Goal: Task Accomplishment & Management: Manage account settings

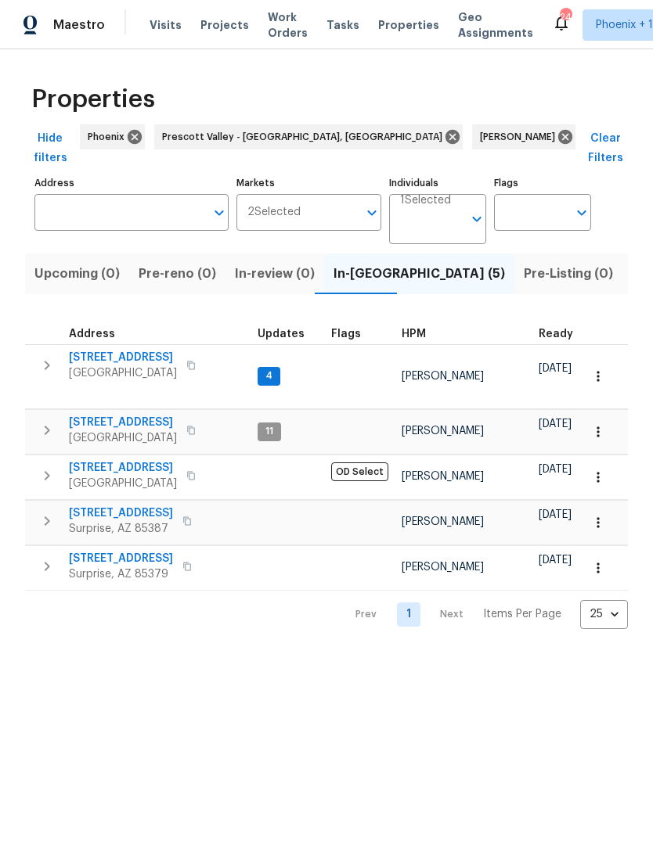
click at [44, 356] on icon "button" at bounding box center [47, 365] width 19 height 19
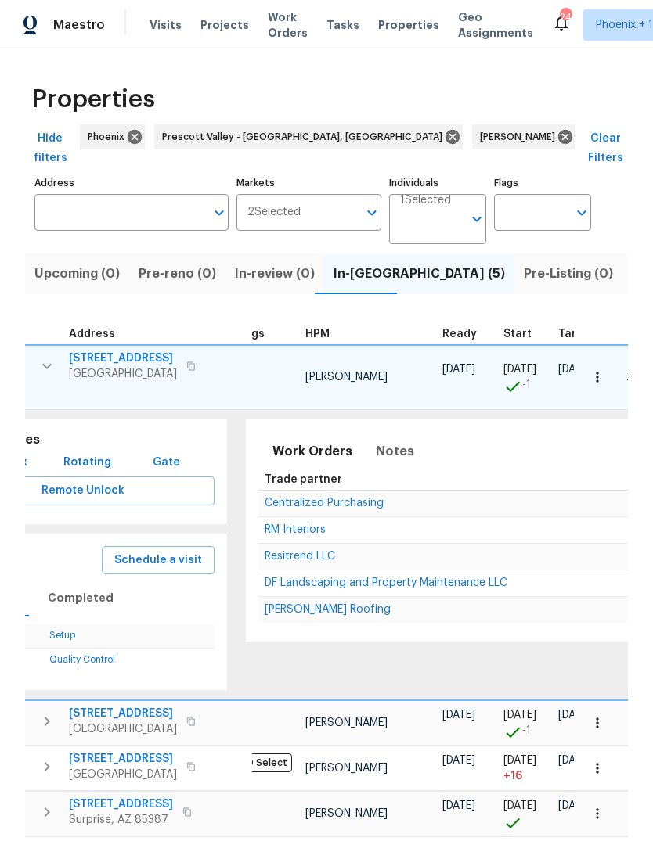
scroll to position [0, 208]
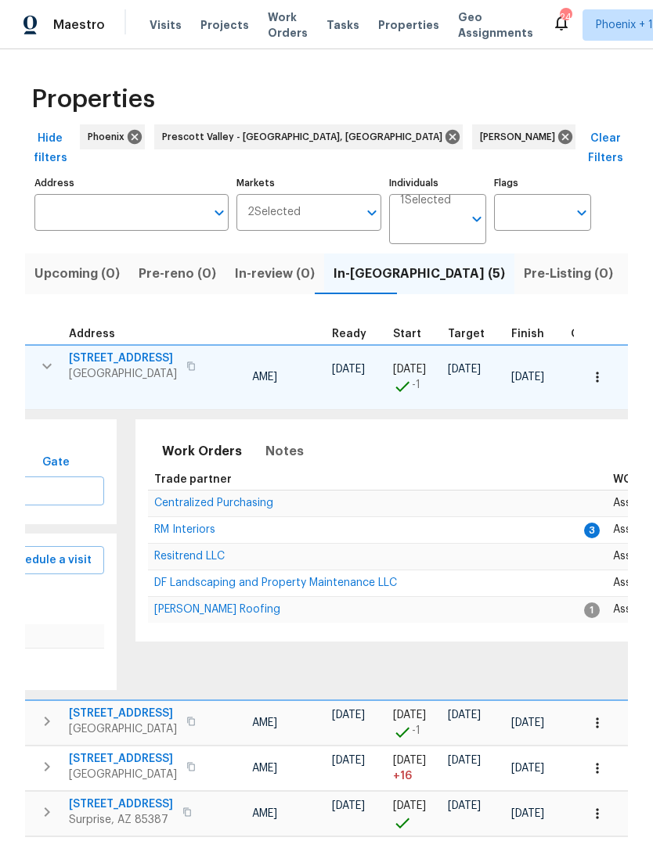
click at [186, 524] on span "RM Interiors" at bounding box center [184, 529] width 61 height 11
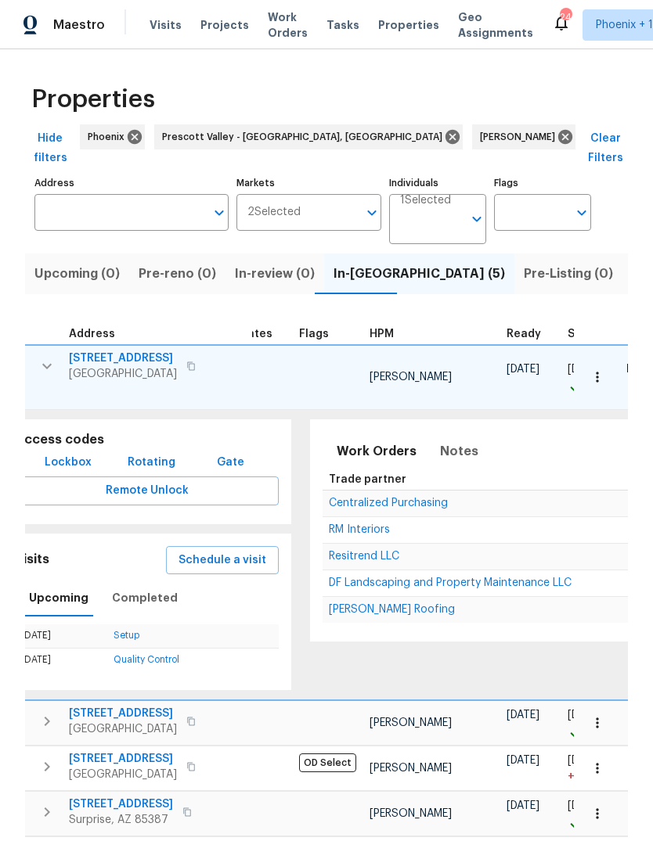
scroll to position [0, 21]
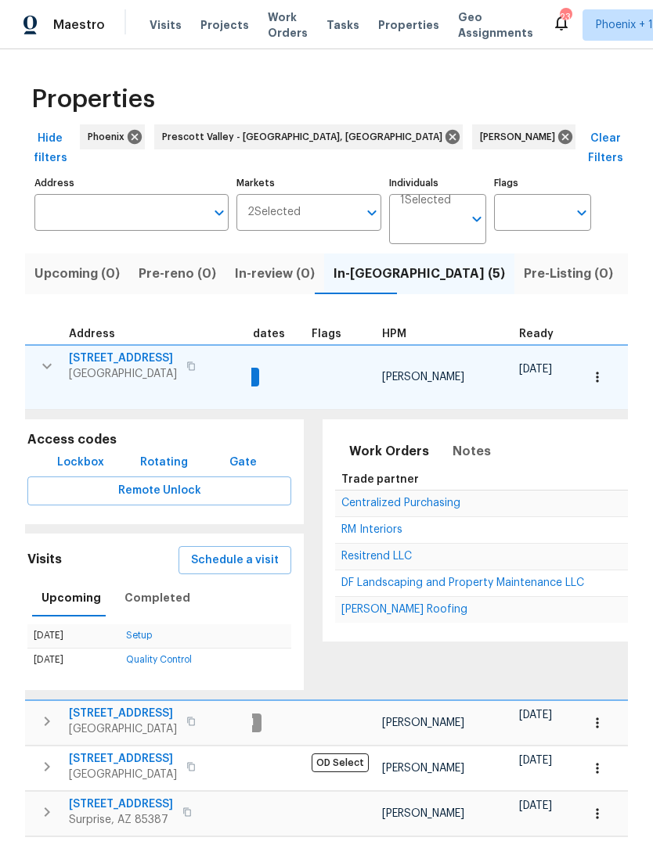
click at [125, 351] on span "12406 W Rosewood Dr" at bounding box center [123, 359] width 108 height 16
click at [132, 351] on span "12406 W Rosewood Dr" at bounding box center [123, 359] width 108 height 16
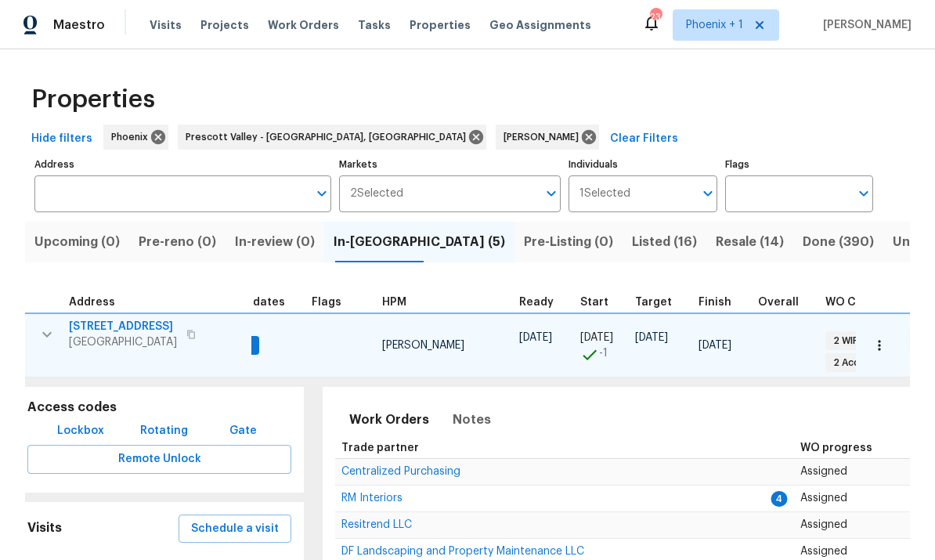
click at [264, 528] on button "Schedule a visit" at bounding box center [234, 528] width 113 height 29
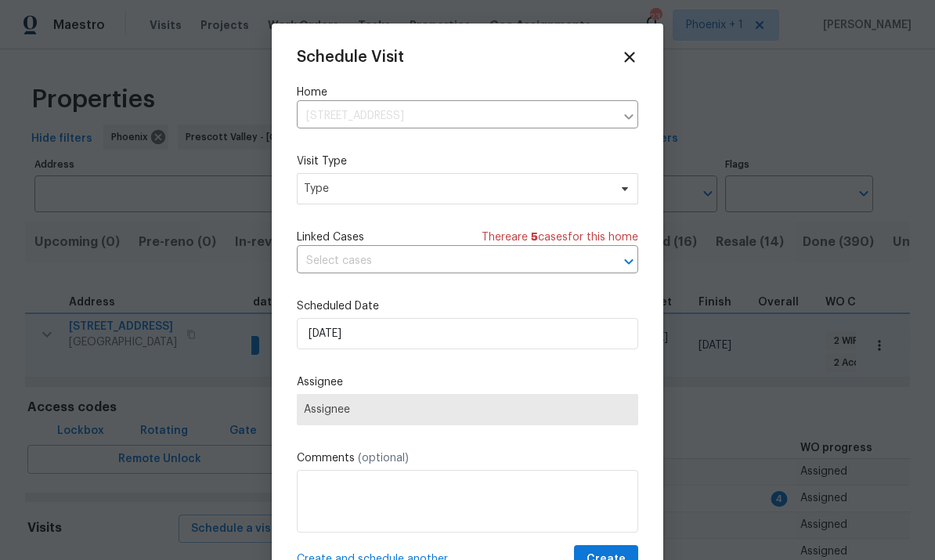
click at [621, 51] on icon at bounding box center [629, 57] width 17 height 17
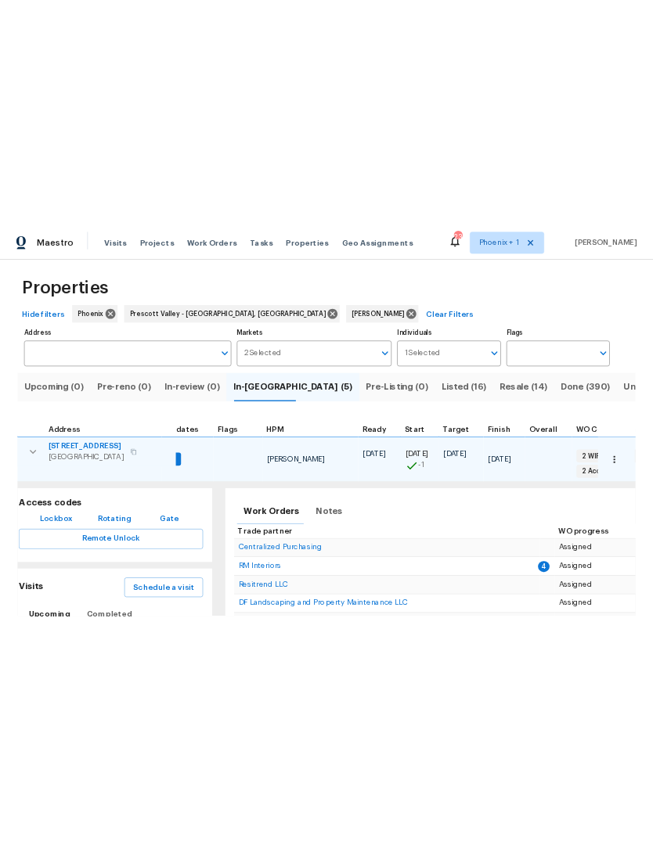
scroll to position [9, 0]
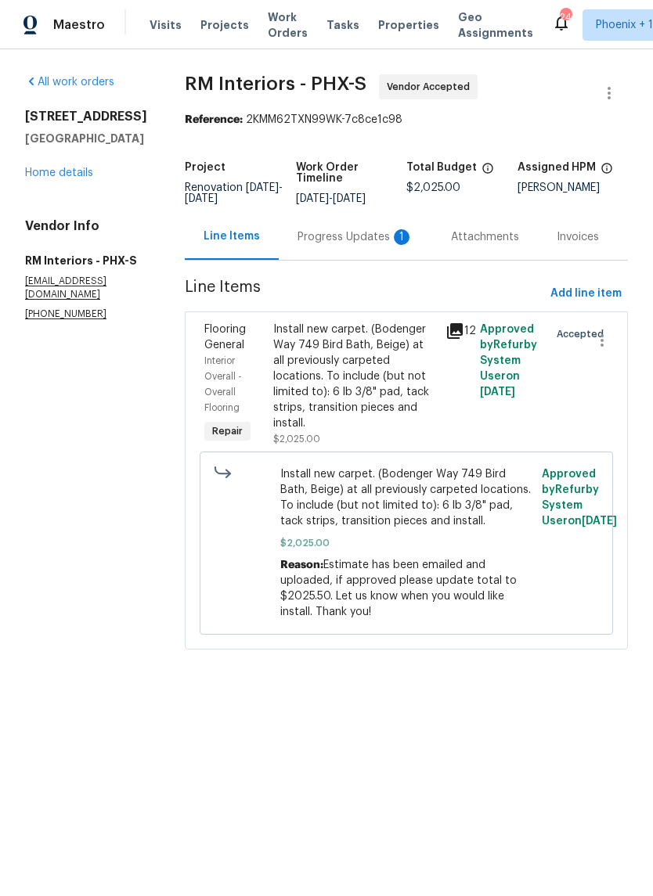
click at [352, 241] on div "Progress Updates 1" at bounding box center [355, 237] width 116 height 16
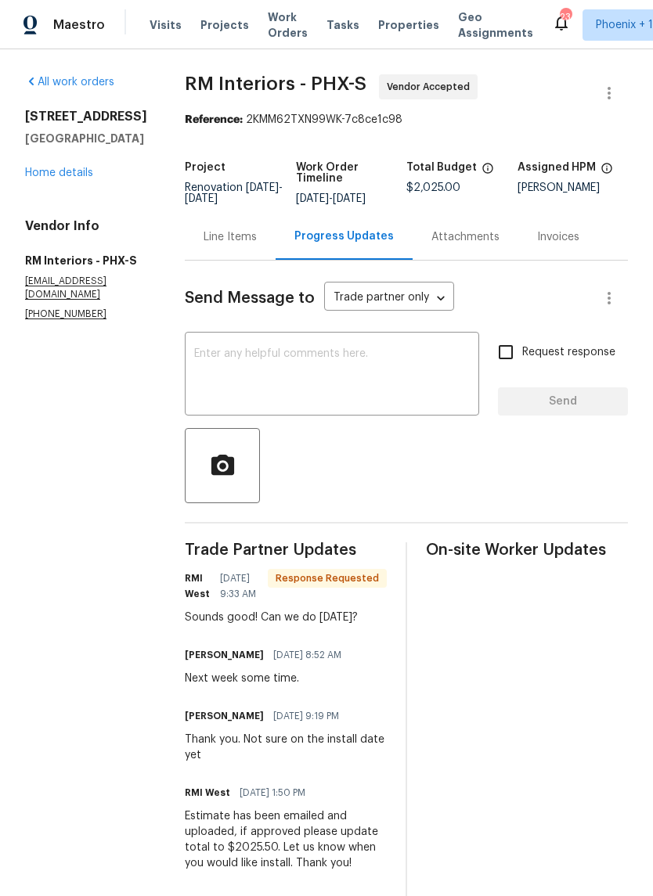
click at [409, 365] on textarea at bounding box center [332, 375] width 276 height 55
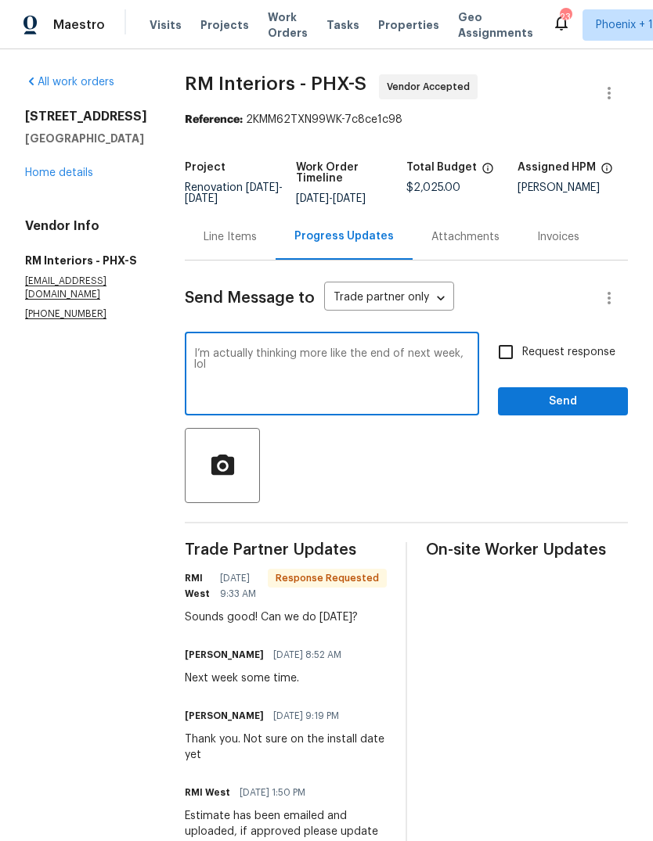
type textarea "I’m actually thinking more like the end of next week, lol."
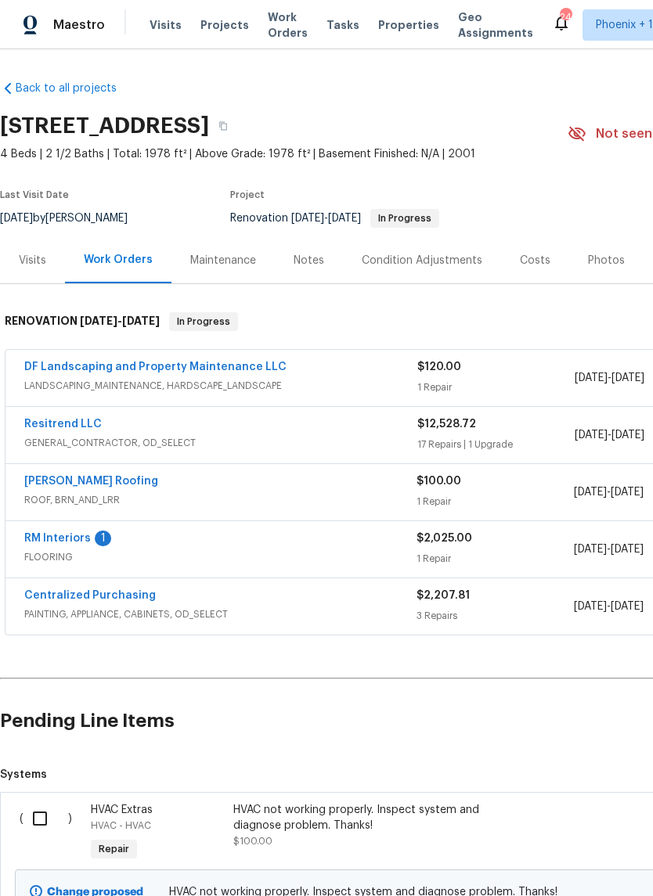
click at [42, 812] on input "checkbox" at bounding box center [45, 818] width 45 height 33
checkbox input "true"
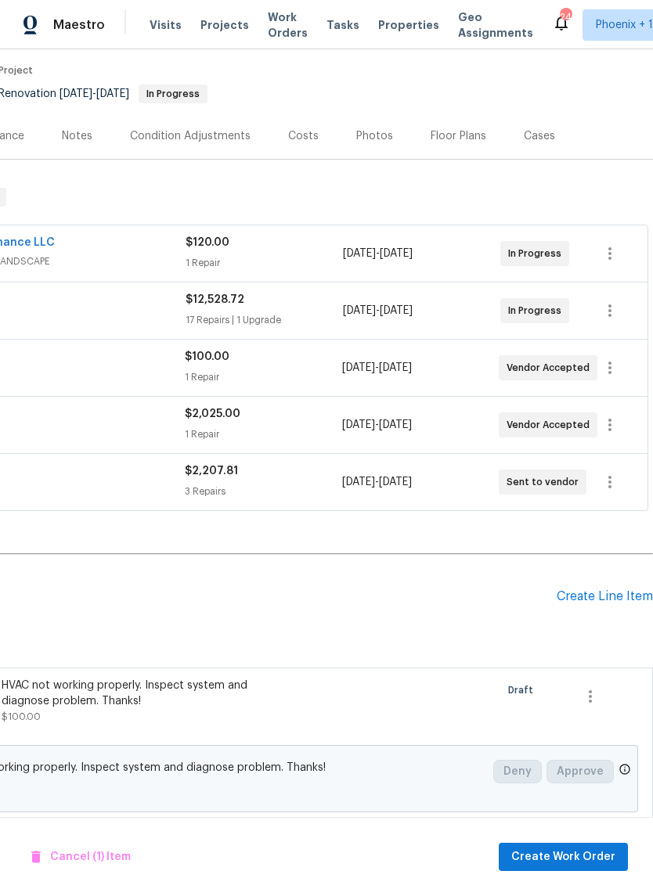
scroll to position [124, 232]
click at [16, 808] on div "Change proposed HVAC not working properly. Inspect system and diagnose problem.…" at bounding box center [210, 779] width 855 height 67
click at [585, 704] on icon "button" at bounding box center [590, 697] width 19 height 19
click at [508, 616] on div at bounding box center [326, 448] width 653 height 896
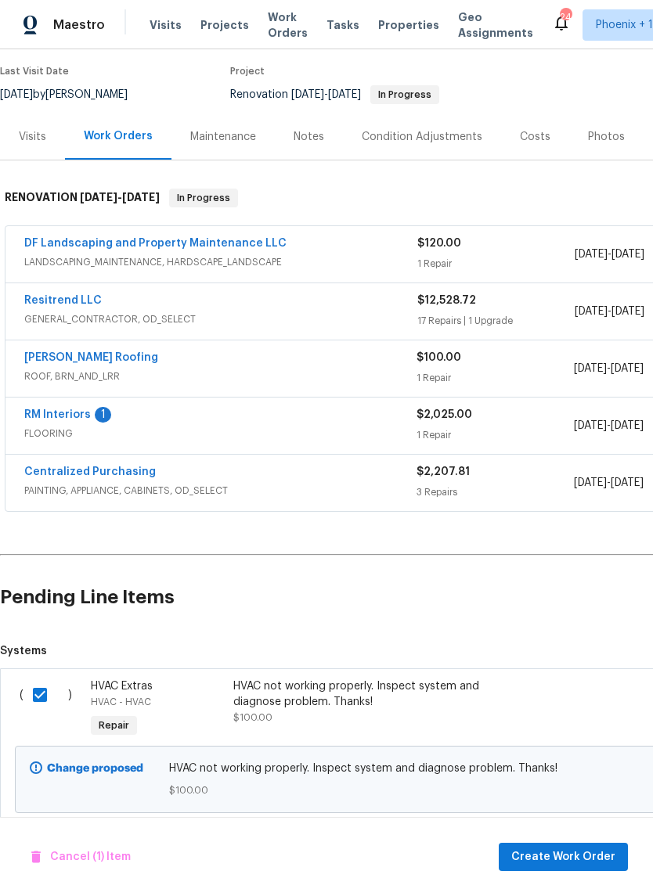
scroll to position [124, 0]
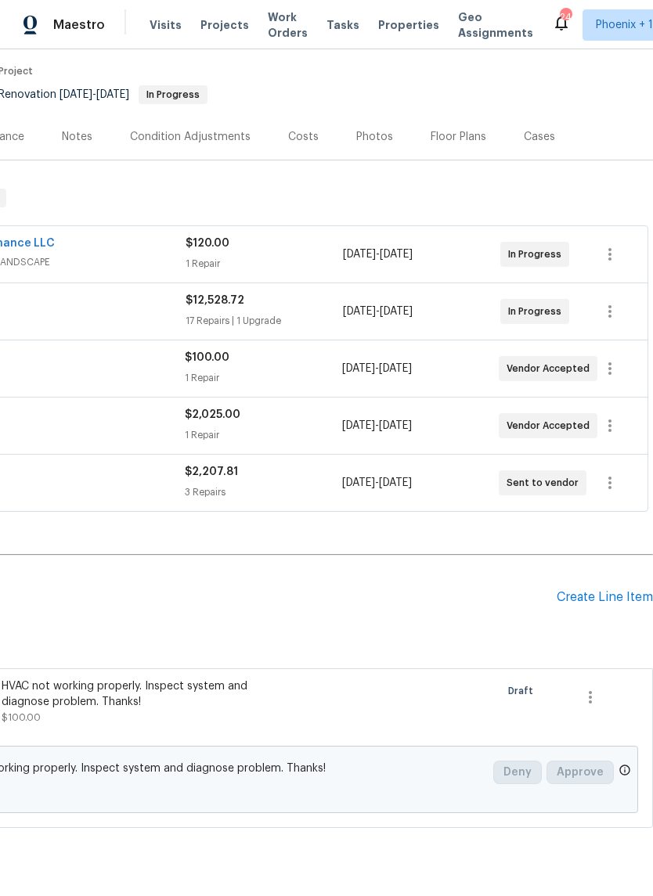
scroll to position [124, 232]
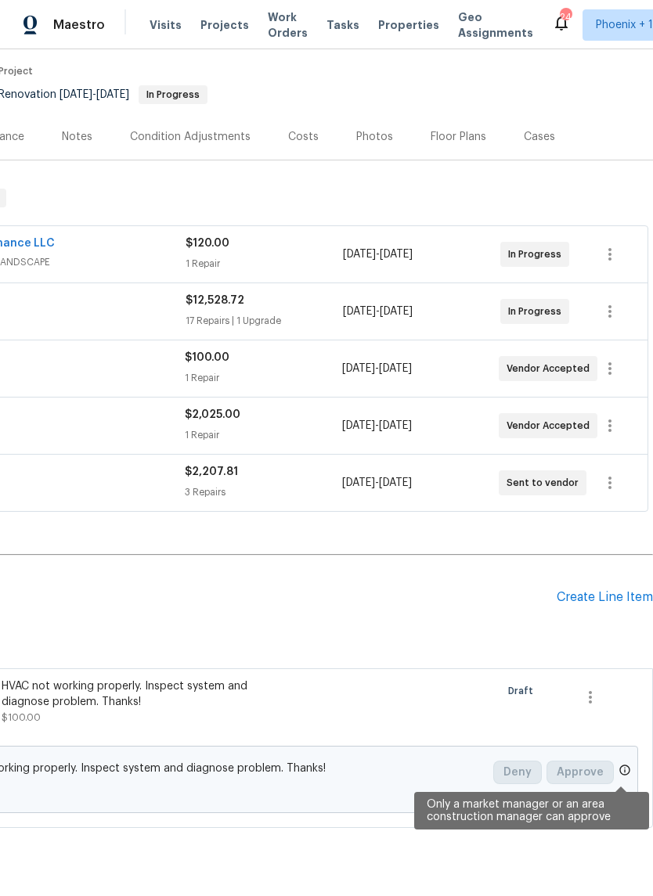
click at [624, 773] on icon at bounding box center [624, 770] width 13 height 13
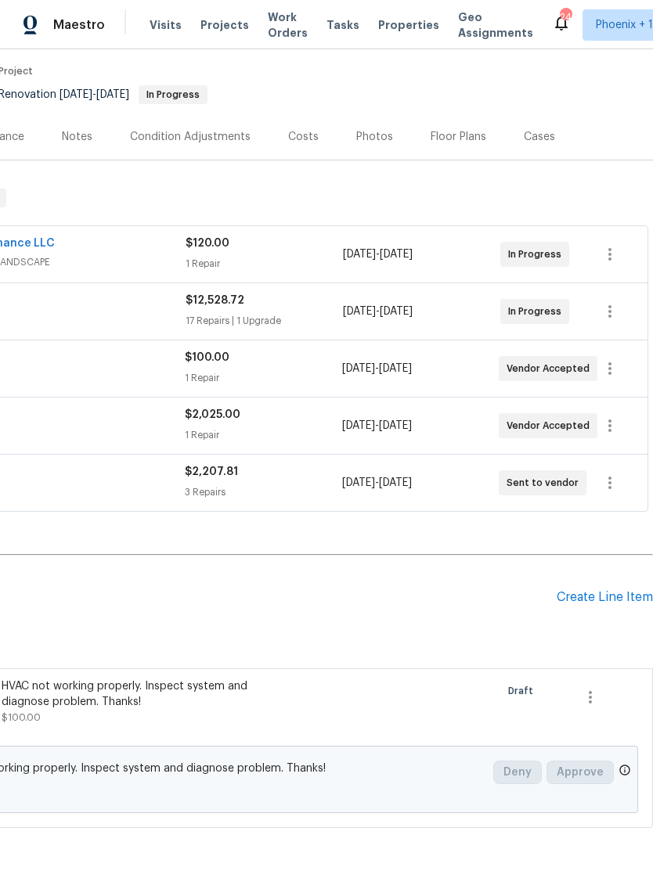
click at [497, 647] on span "Systems" at bounding box center [210, 651] width 884 height 16
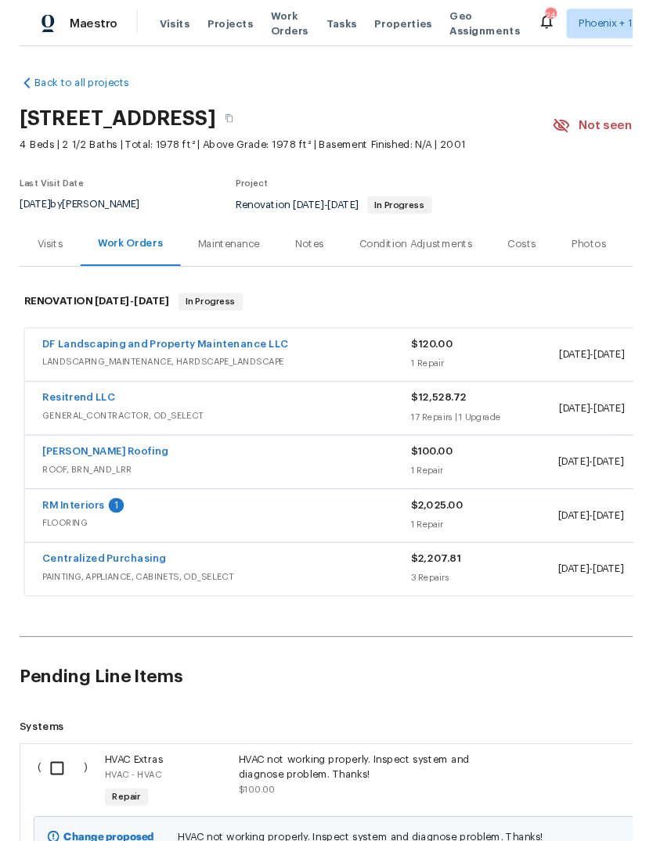
scroll to position [0, 0]
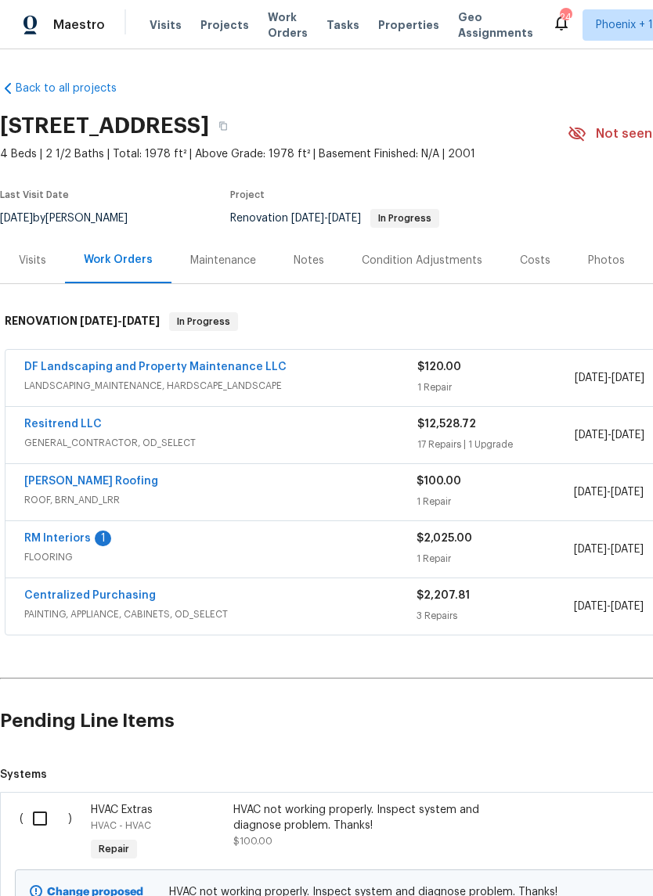
click at [301, 258] on div "Notes" at bounding box center [309, 261] width 31 height 16
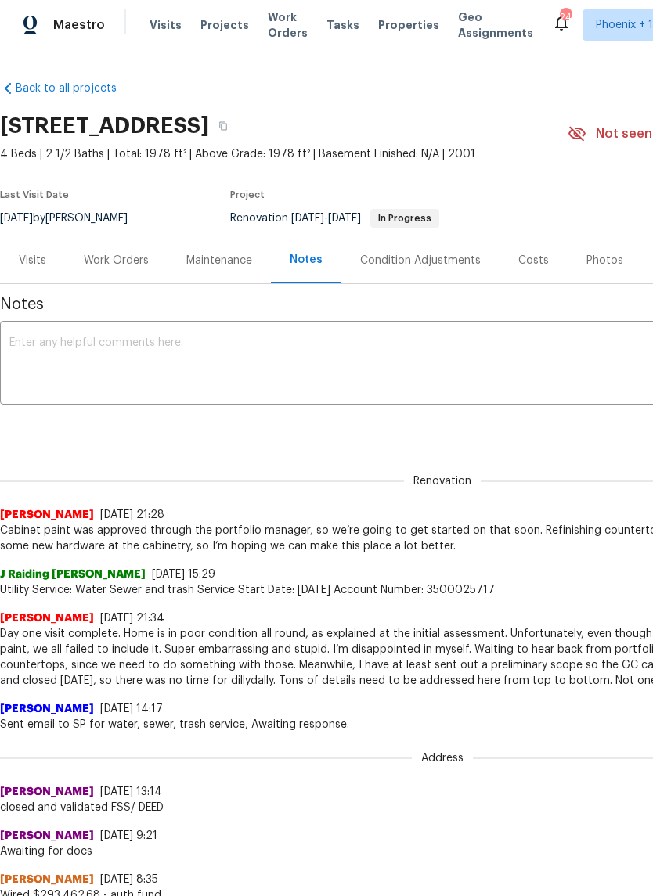
click at [255, 337] on textarea at bounding box center [442, 364] width 866 height 55
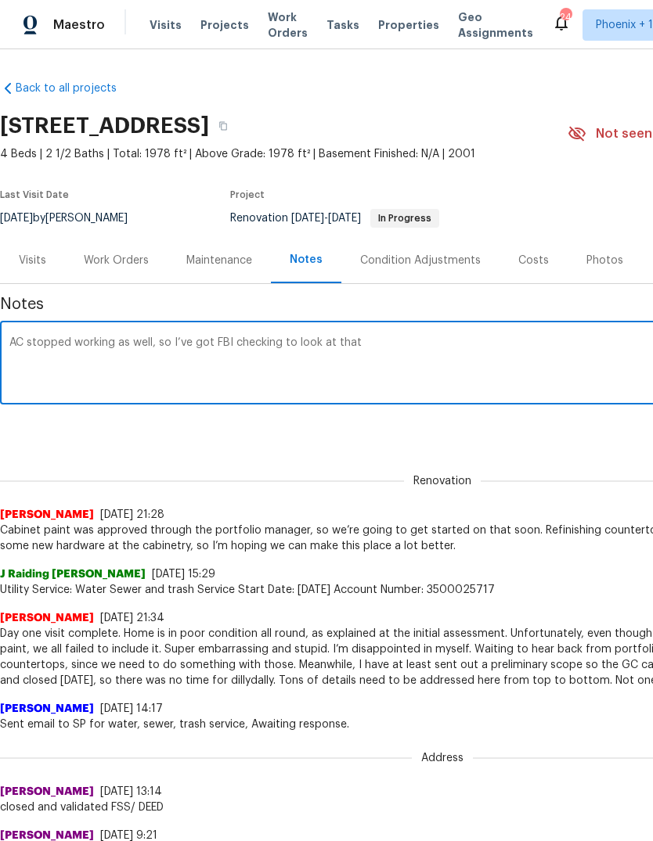
click at [329, 456] on div "Renovation Eric Scott 9/8/25, 21:28 Cabinet paint was approved through the port…" at bounding box center [442, 505] width 884 height 99
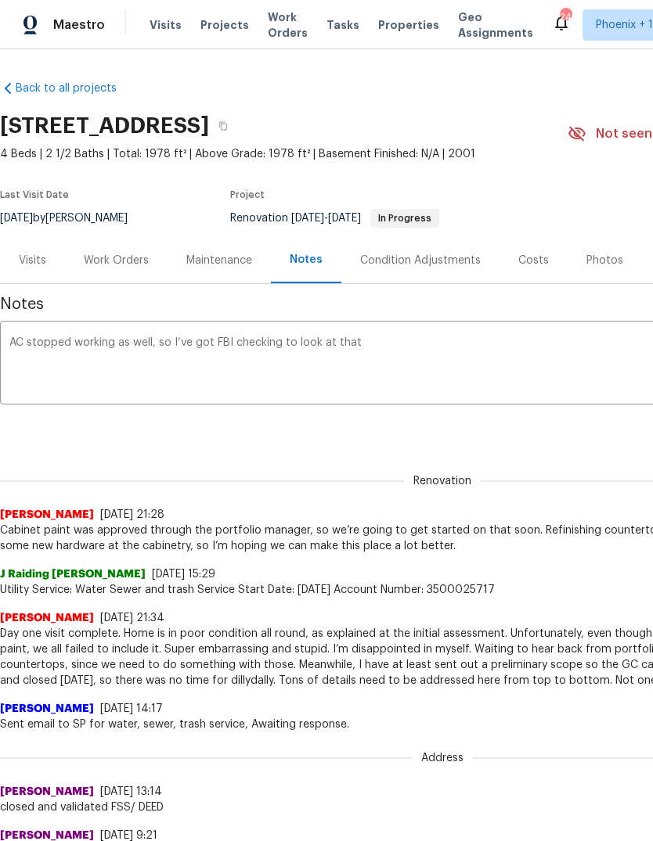
click at [269, 342] on textarea "AC stopped working as well, so I’ve got FBI checking to look at that" at bounding box center [442, 364] width 866 height 55
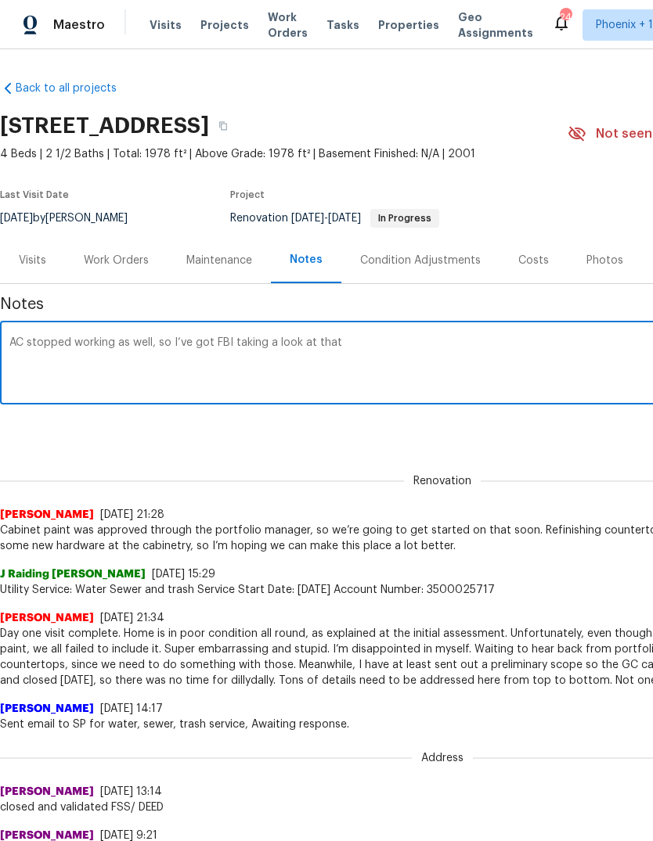
type textarea "AC stopped working as well, so I’ve got FBI taking a look at that"
click at [434, 447] on div "Notes AC stopped working as well, so I’ve got FBI taking a look at that x ​ Ren…" at bounding box center [442, 725] width 884 height 882
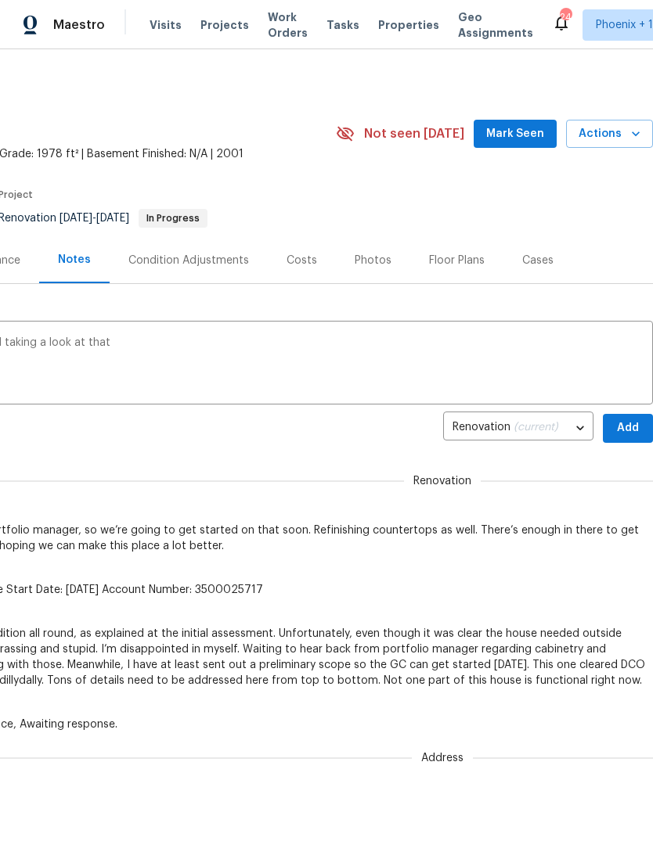
scroll to position [0, 232]
click at [626, 428] on span "Add" at bounding box center [627, 429] width 25 height 20
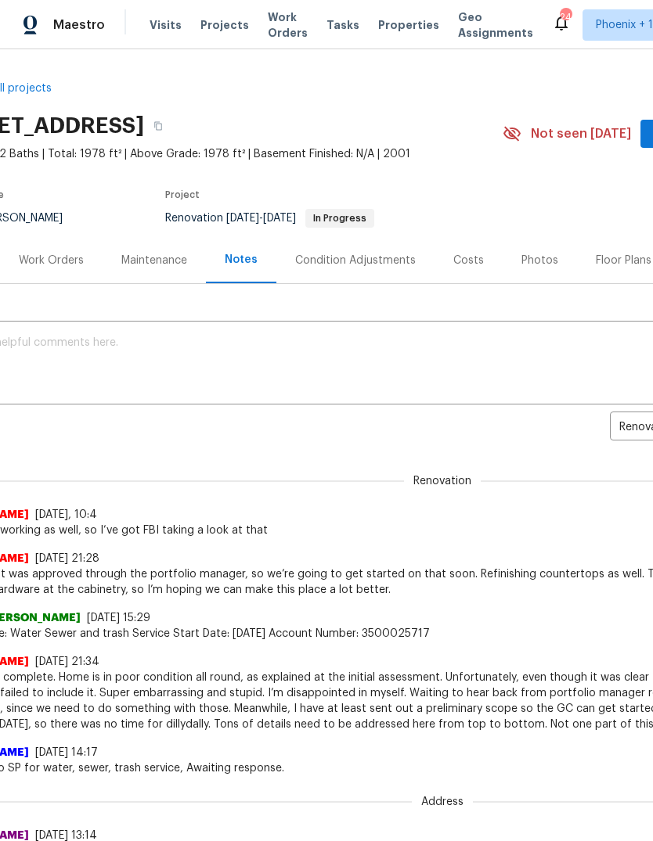
scroll to position [0, 66]
click at [268, 38] on span "Work Orders" at bounding box center [288, 24] width 40 height 31
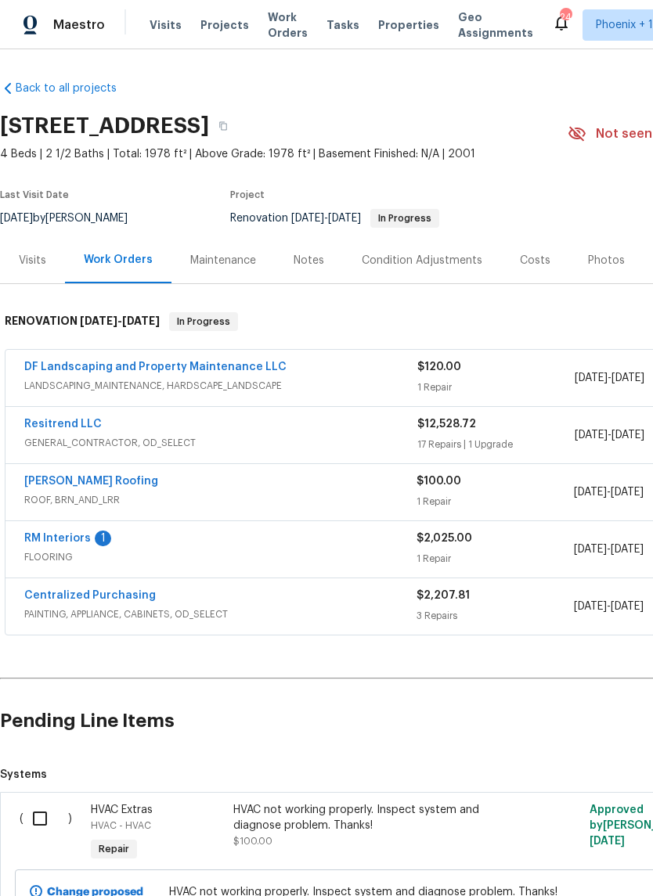
click at [38, 803] on input "checkbox" at bounding box center [45, 818] width 45 height 33
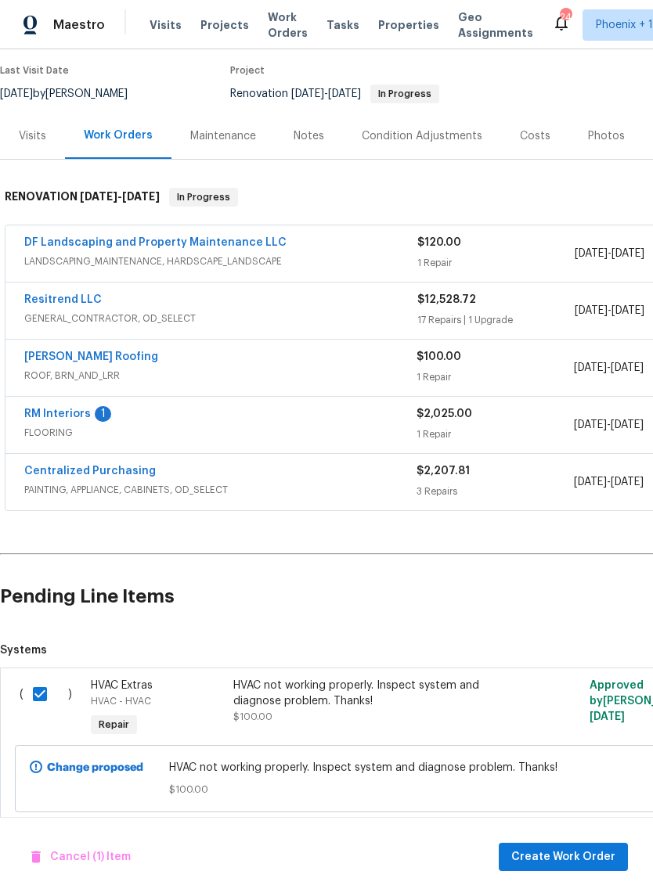
scroll to position [124, 0]
click at [49, 690] on input "checkbox" at bounding box center [45, 695] width 45 height 33
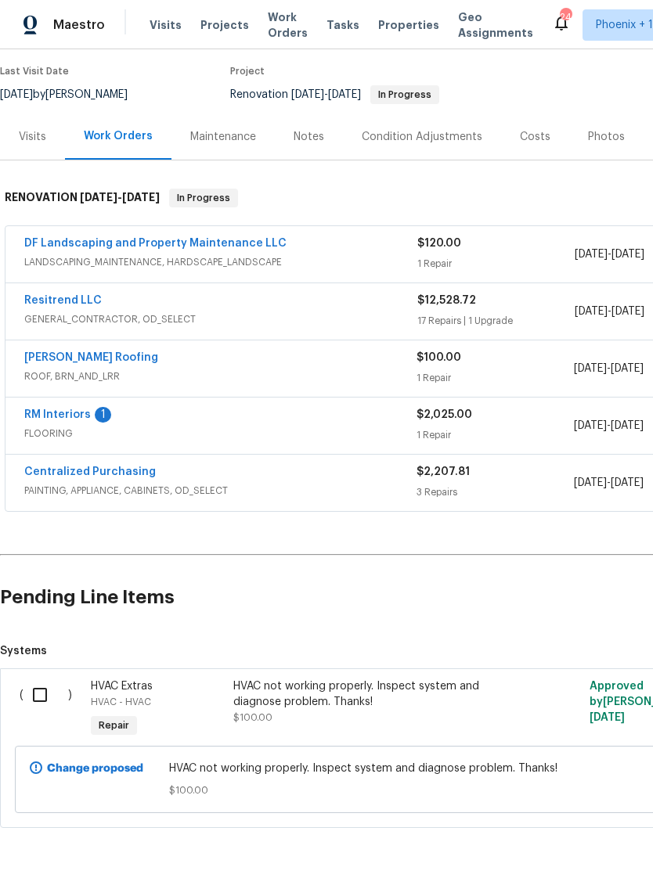
click at [44, 701] on input "checkbox" at bounding box center [45, 695] width 45 height 33
checkbox input "true"
click at [38, 699] on input "checkbox" at bounding box center [45, 695] width 45 height 33
checkbox input "true"
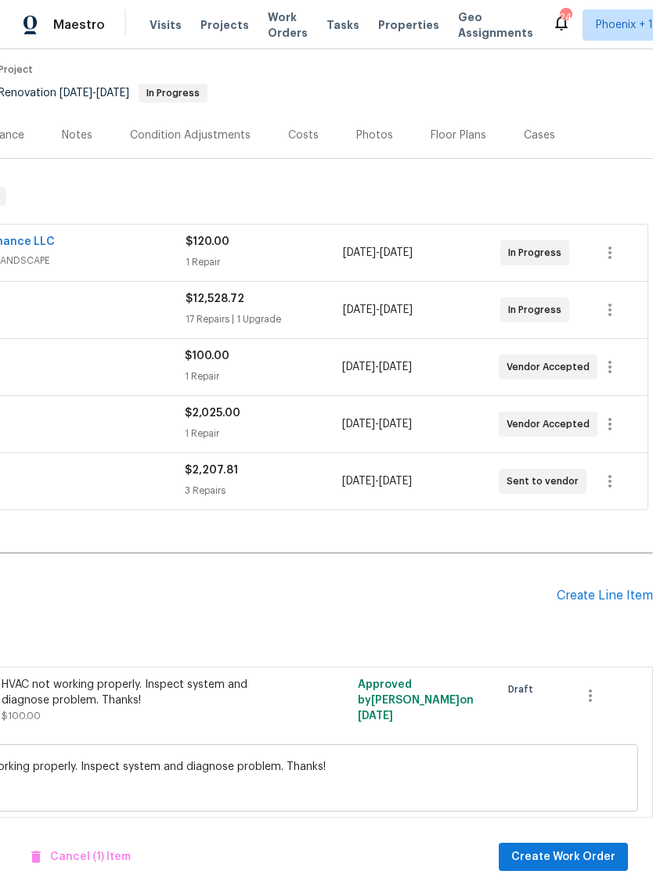
scroll to position [124, 232]
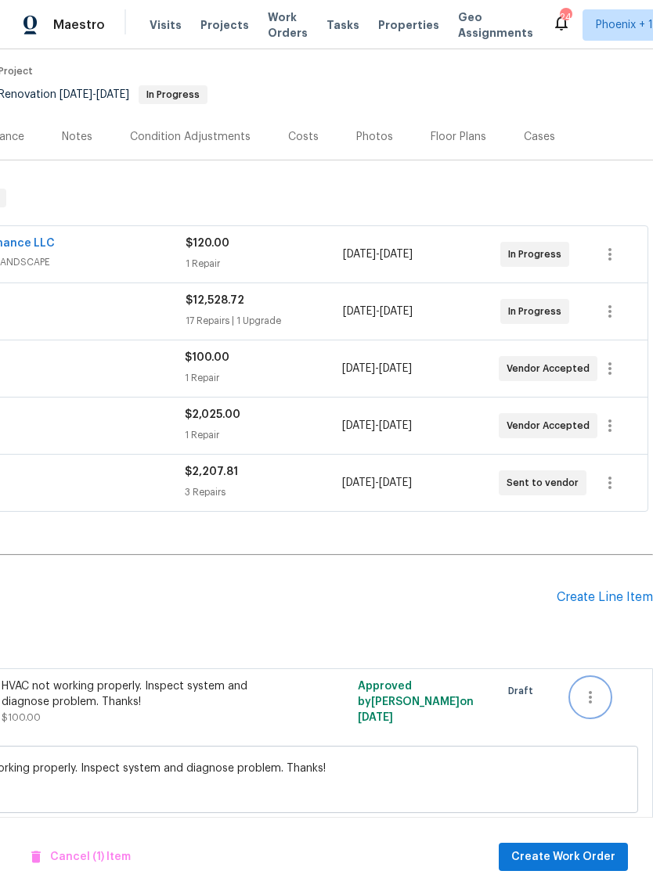
click at [596, 700] on icon "button" at bounding box center [590, 697] width 19 height 19
click at [519, 638] on div at bounding box center [326, 448] width 653 height 896
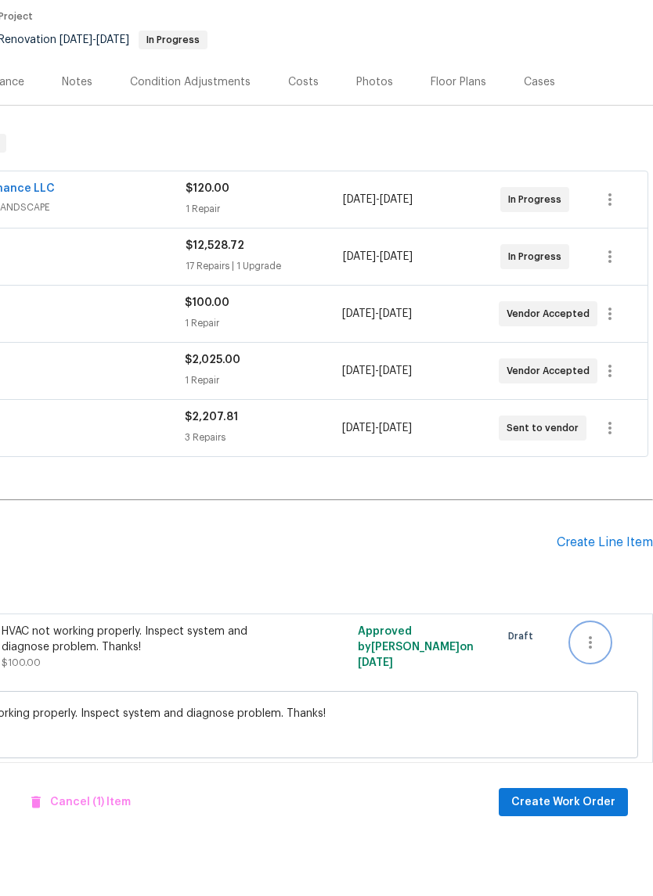
scroll to position [38, 0]
click at [570, 843] on button "Create Work Order" at bounding box center [563, 857] width 129 height 29
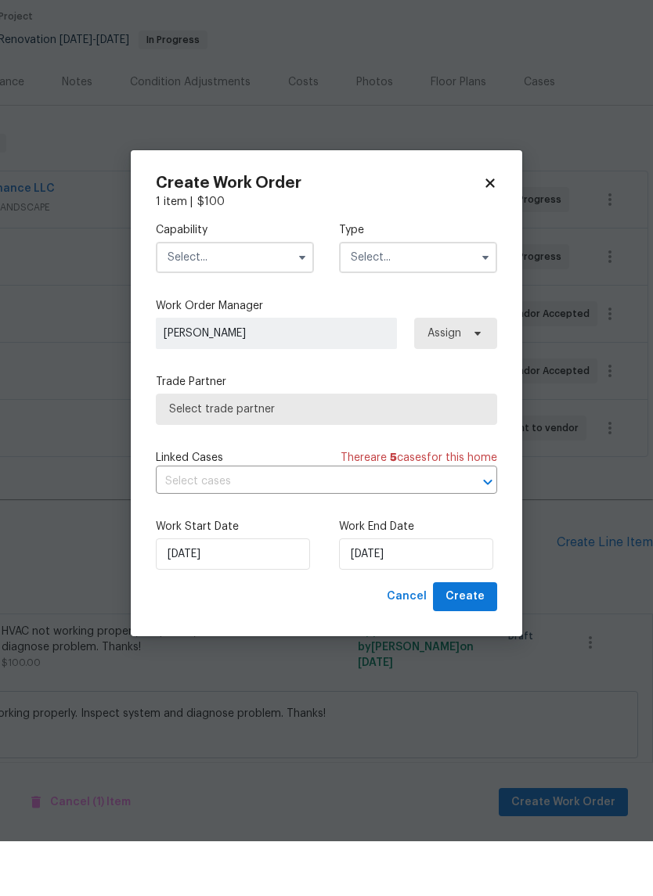
click at [258, 297] on input "text" at bounding box center [235, 312] width 158 height 31
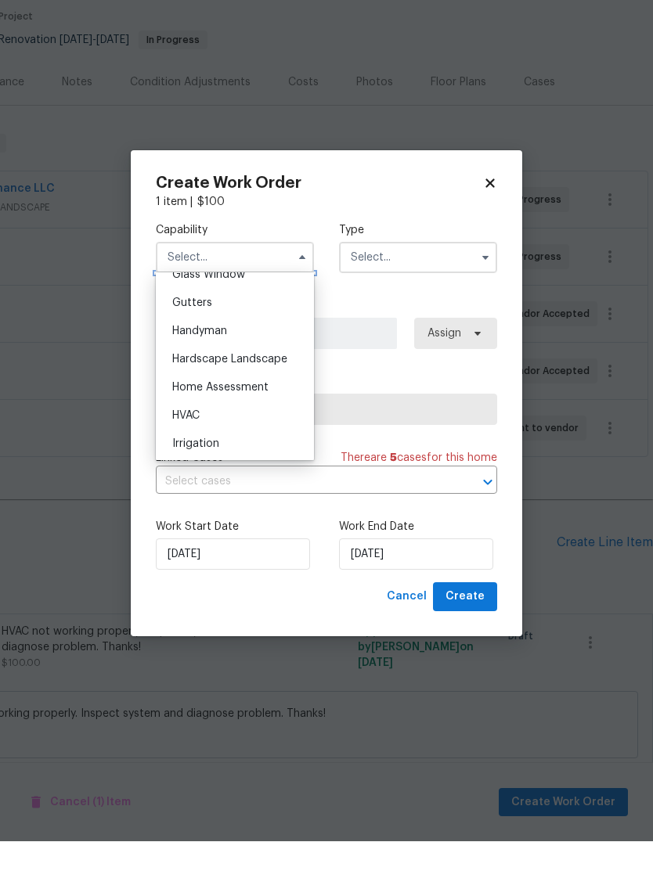
scroll to position [829, 0]
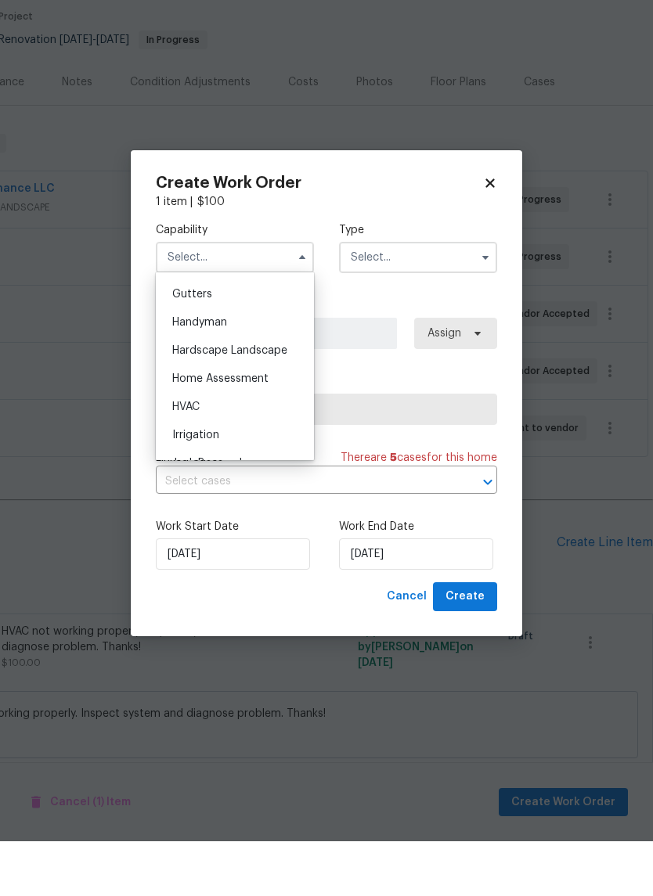
click at [213, 448] on div "HVAC" at bounding box center [235, 462] width 150 height 28
type input "HVAC"
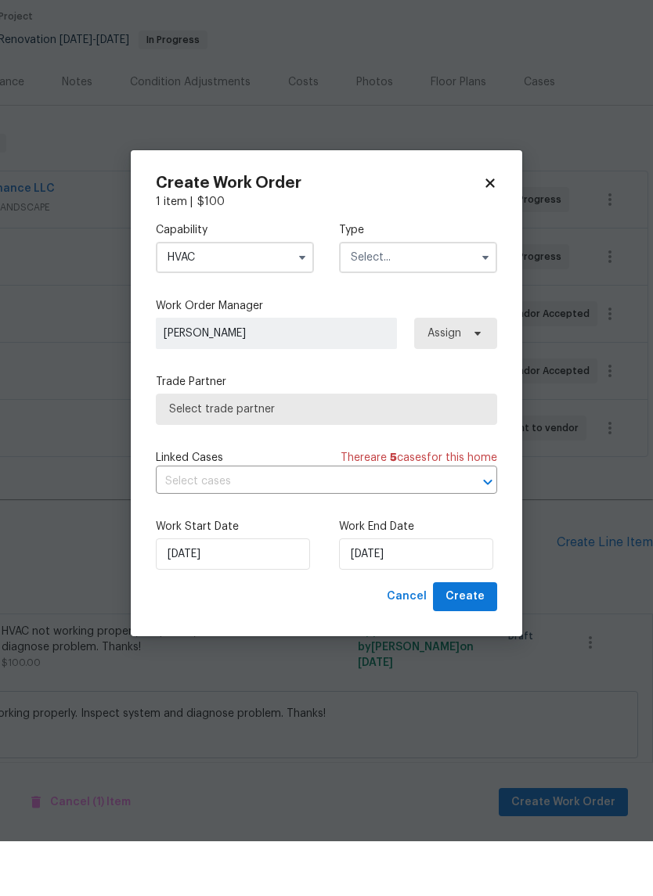
click at [407, 297] on input "text" at bounding box center [418, 312] width 158 height 31
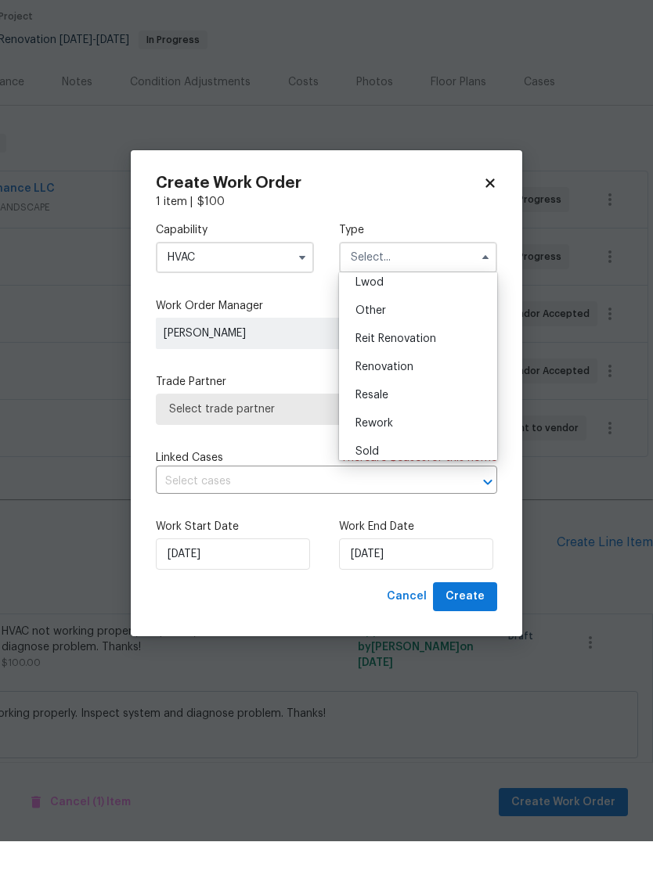
scroll to position [181, 0]
click at [423, 404] on div "Renovation" at bounding box center [418, 418] width 150 height 28
type input "Renovation"
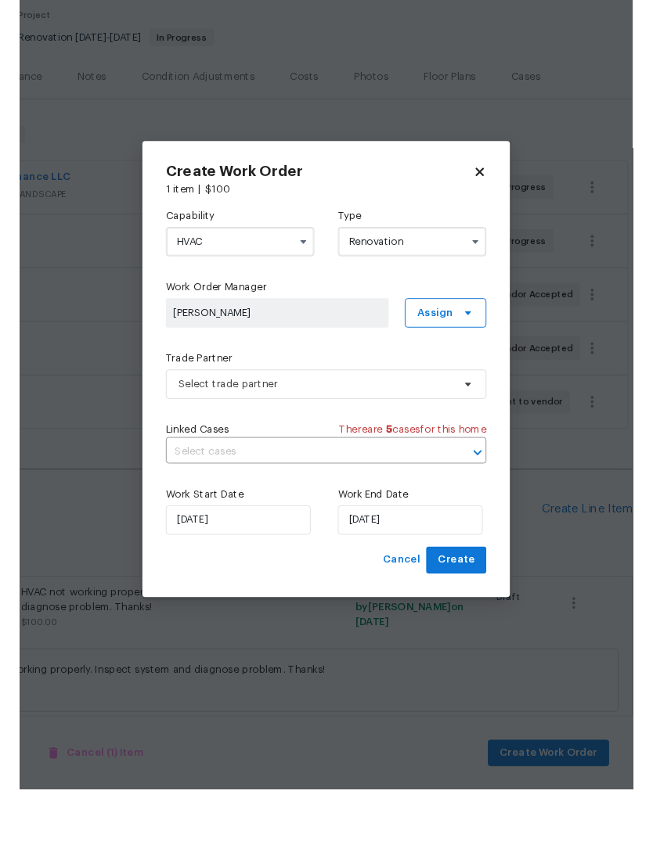
scroll to position [0, 0]
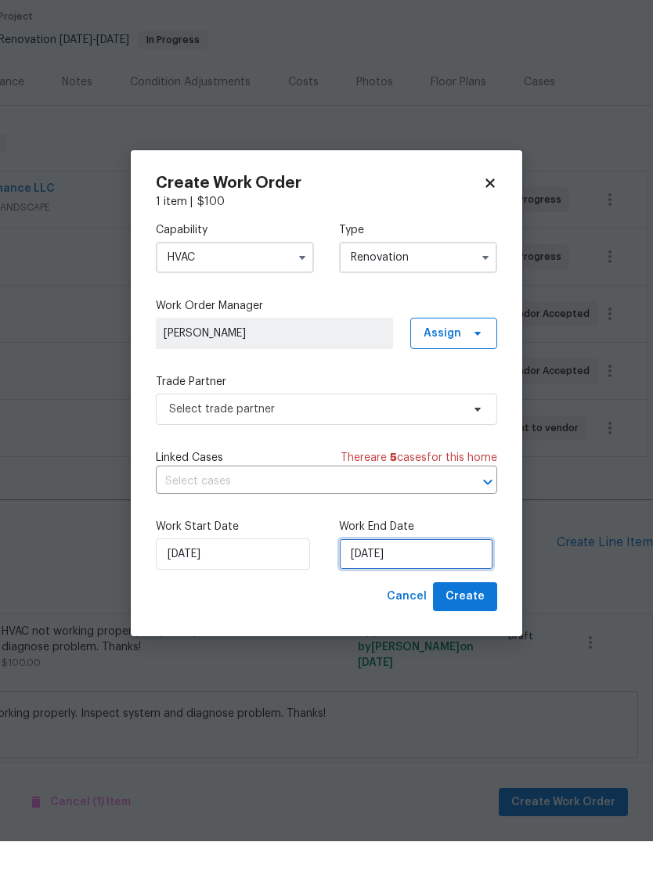
click at [419, 593] on input "[DATE]" at bounding box center [416, 608] width 154 height 31
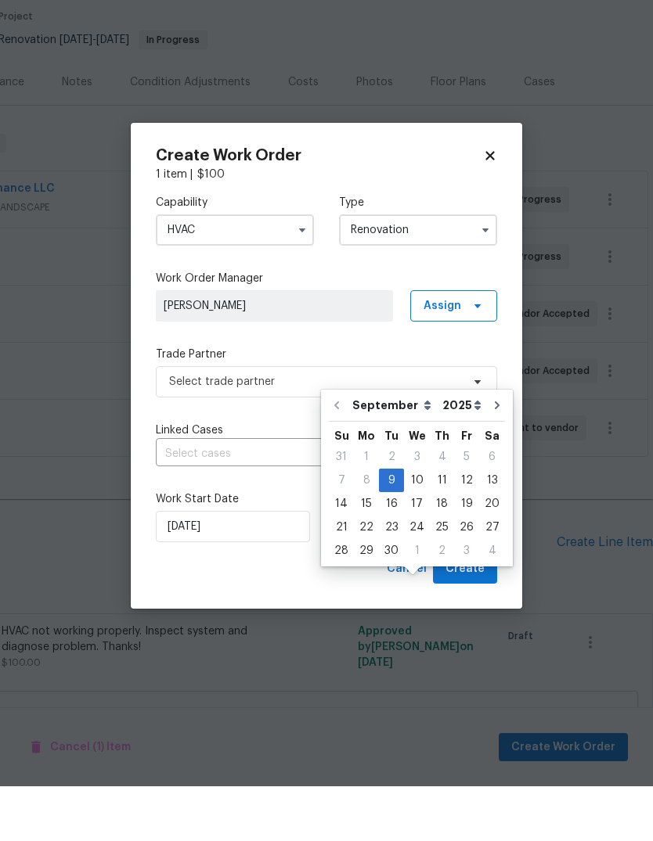
scroll to position [59, 0]
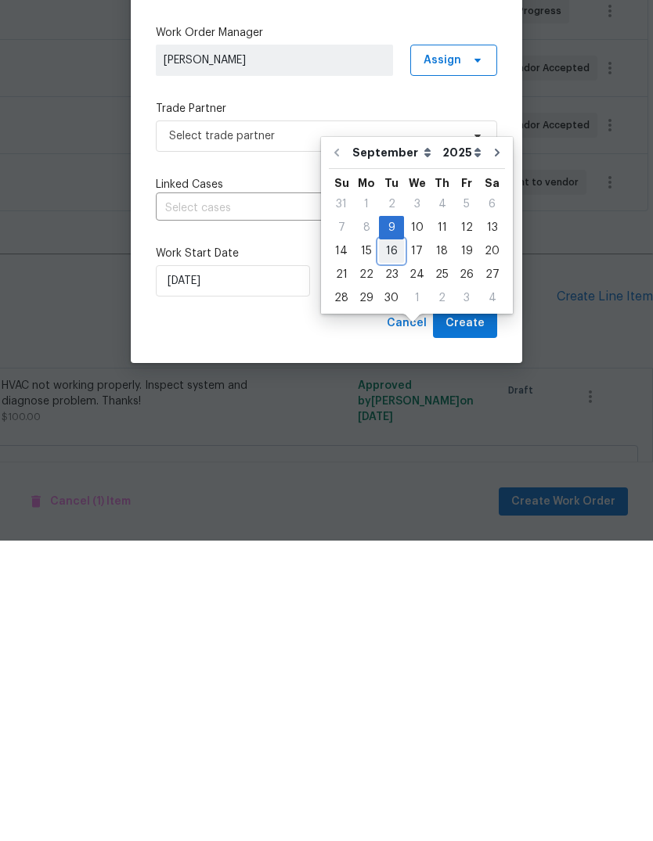
click at [386, 541] on div "16" at bounding box center [391, 552] width 25 height 22
type input "[DATE]"
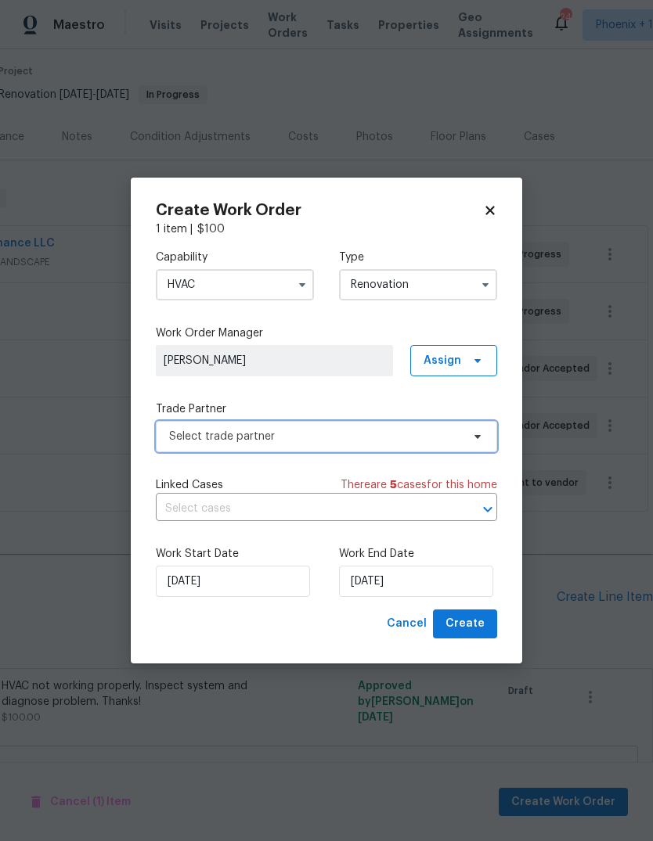
click at [380, 440] on span "Select trade partner" at bounding box center [315, 437] width 292 height 16
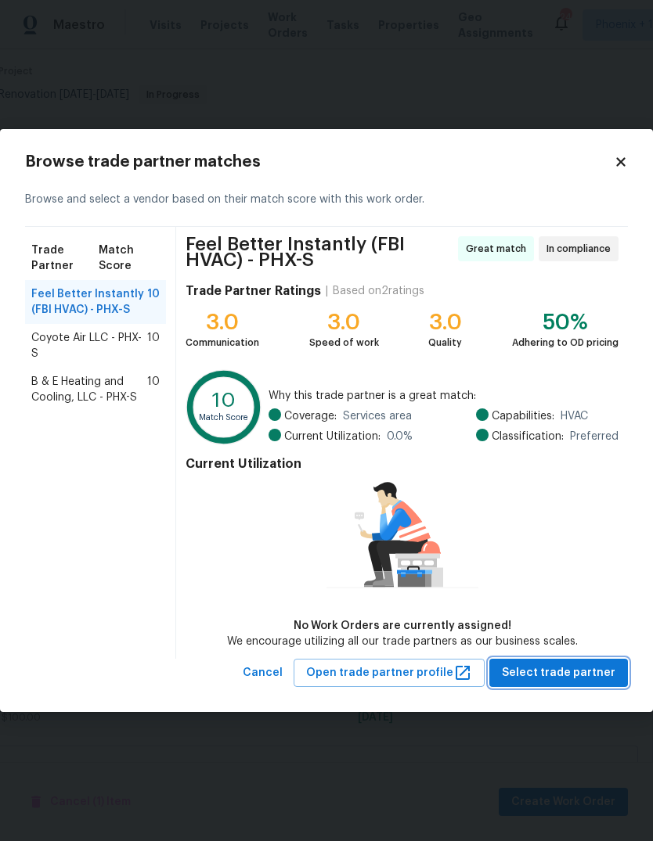
click at [576, 681] on span "Select trade partner" at bounding box center [558, 674] width 113 height 20
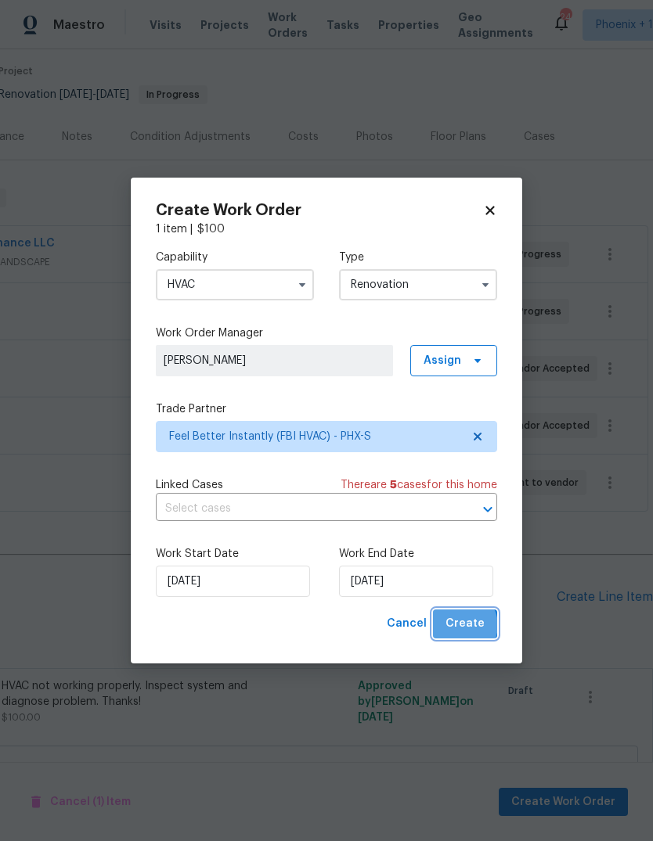
click at [467, 627] on span "Create" at bounding box center [464, 624] width 39 height 20
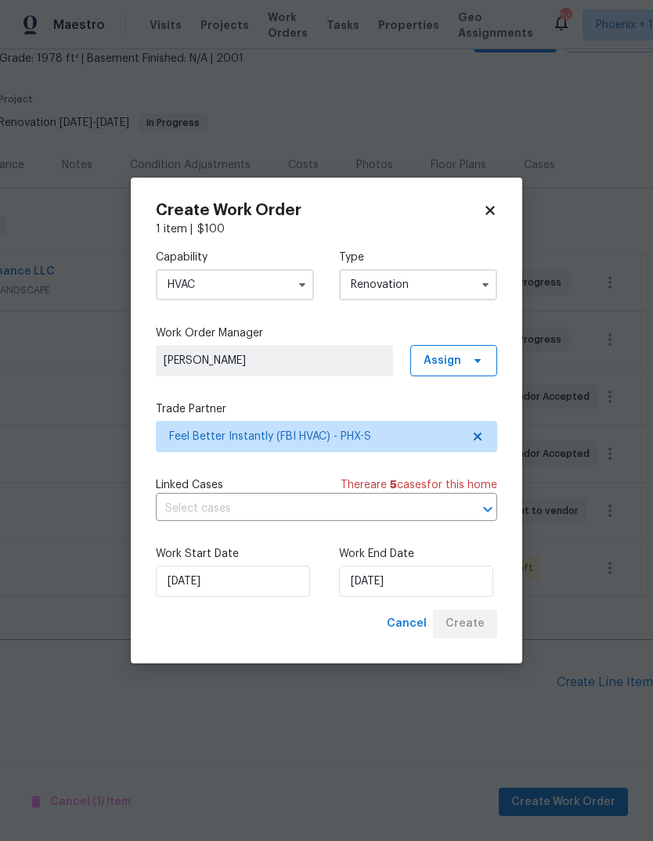
scroll to position [36, 232]
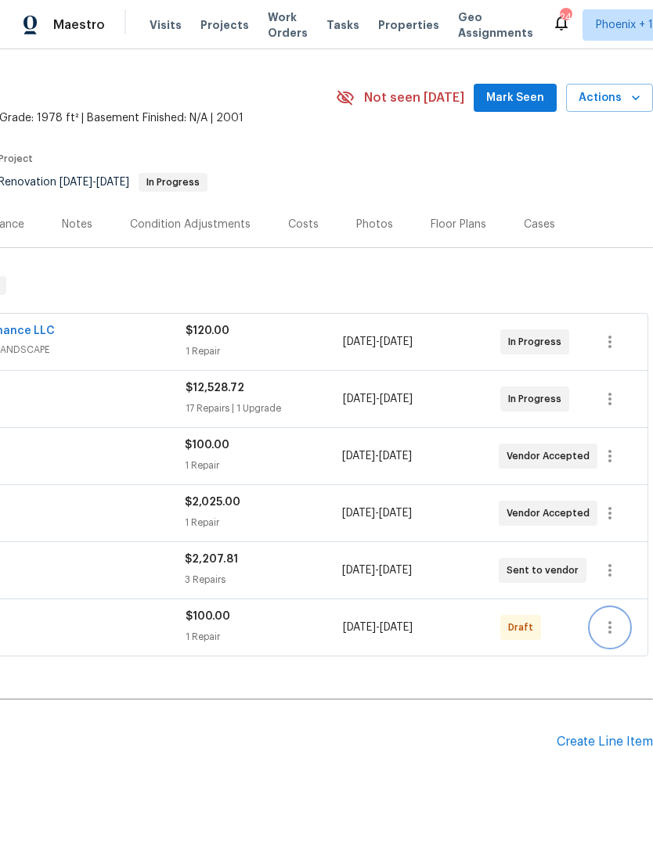
click at [617, 618] on icon "button" at bounding box center [609, 627] width 19 height 19
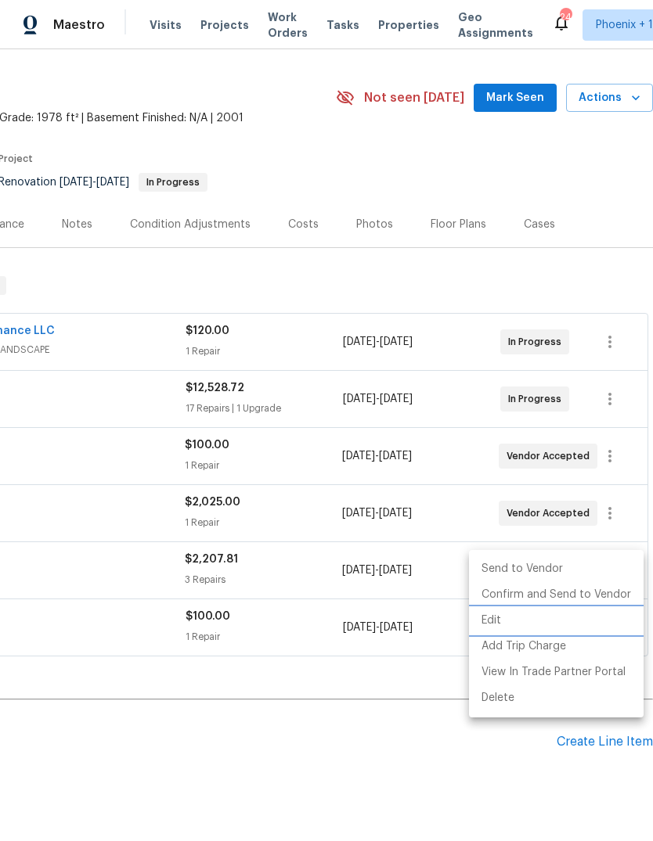
click at [560, 616] on li "Edit" at bounding box center [556, 621] width 175 height 26
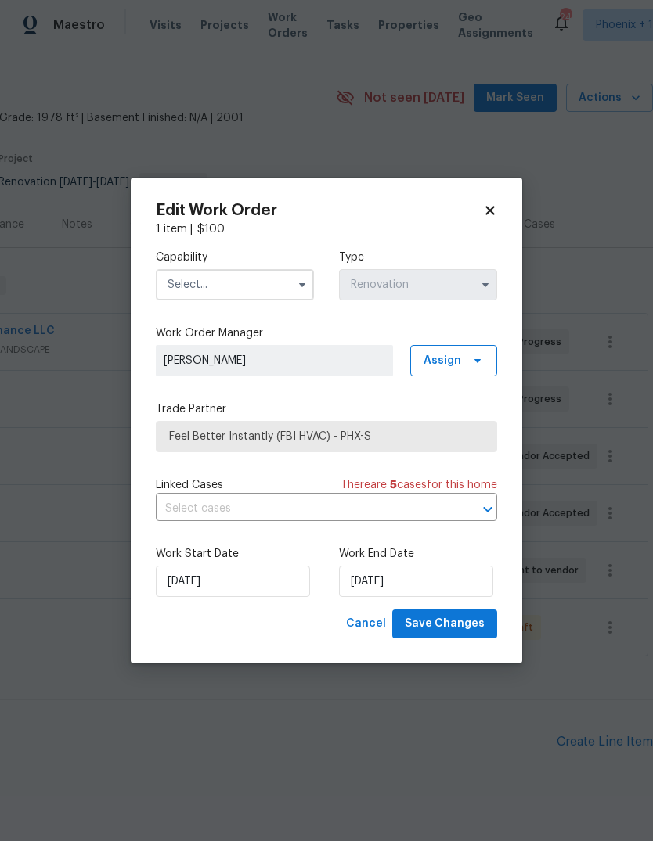
click at [491, 214] on icon at bounding box center [490, 211] width 14 height 14
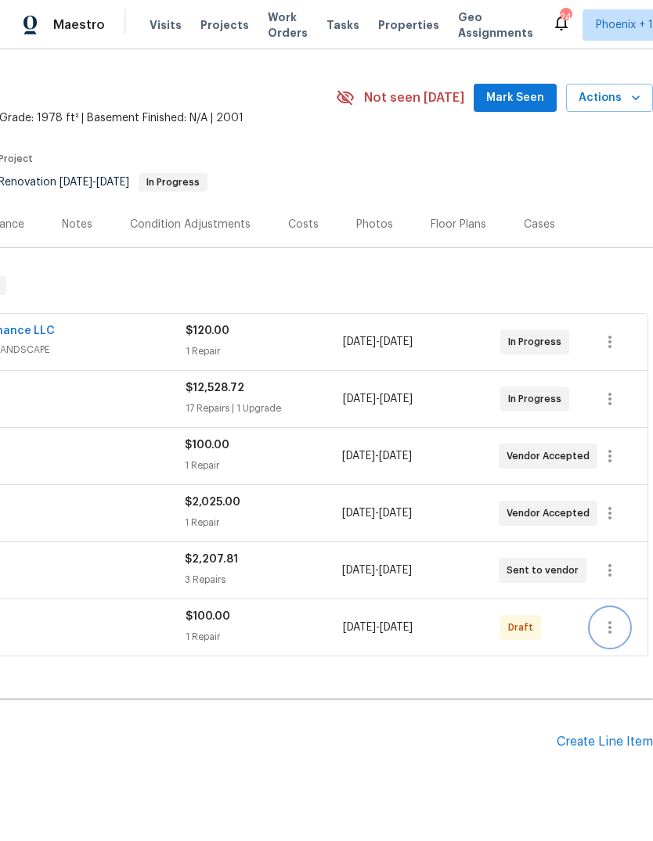
click at [613, 609] on button "button" at bounding box center [610, 628] width 38 height 38
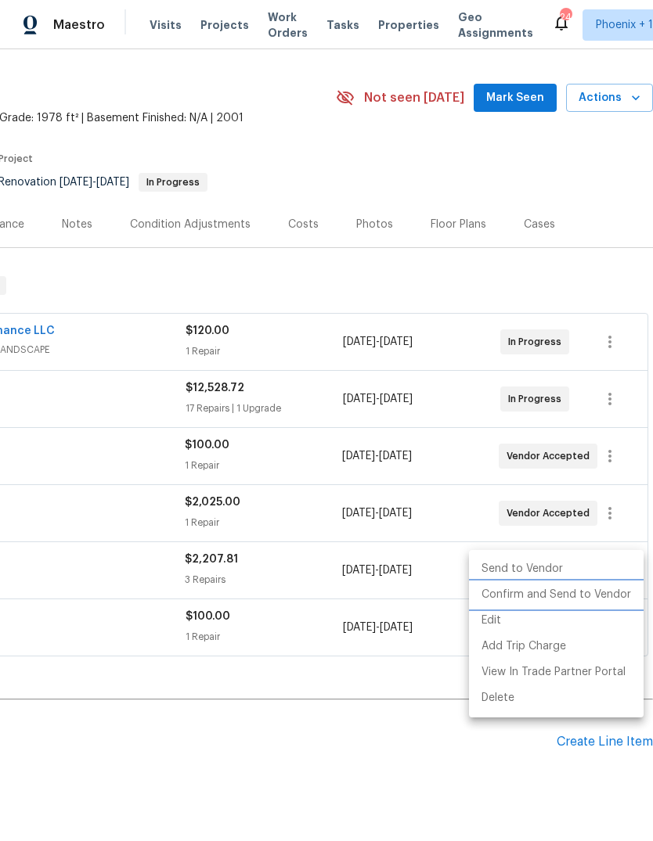
click at [557, 603] on li "Confirm and Send to Vendor" at bounding box center [556, 595] width 175 height 26
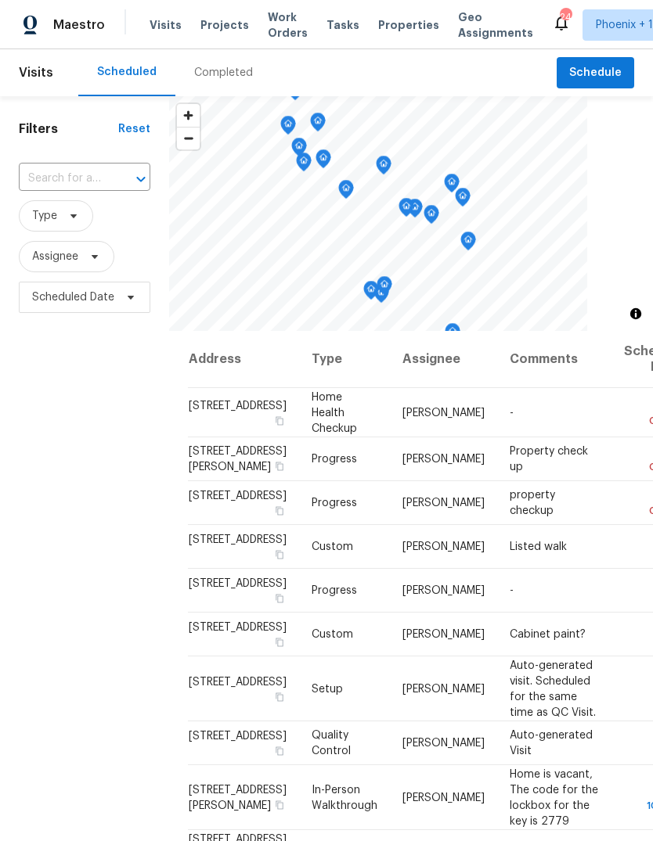
click at [272, 26] on span "Work Orders" at bounding box center [288, 24] width 40 height 31
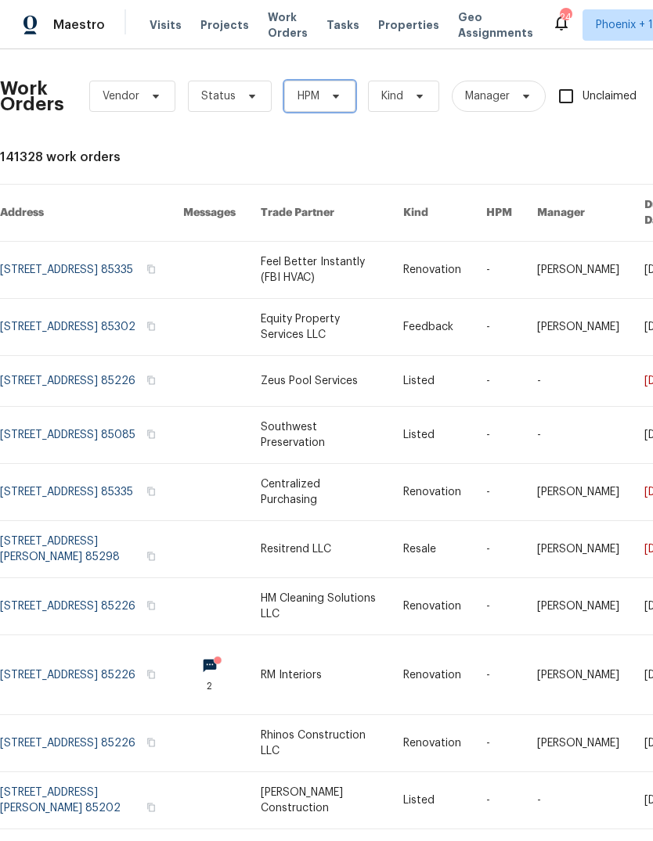
click at [337, 101] on icon at bounding box center [336, 96] width 13 height 13
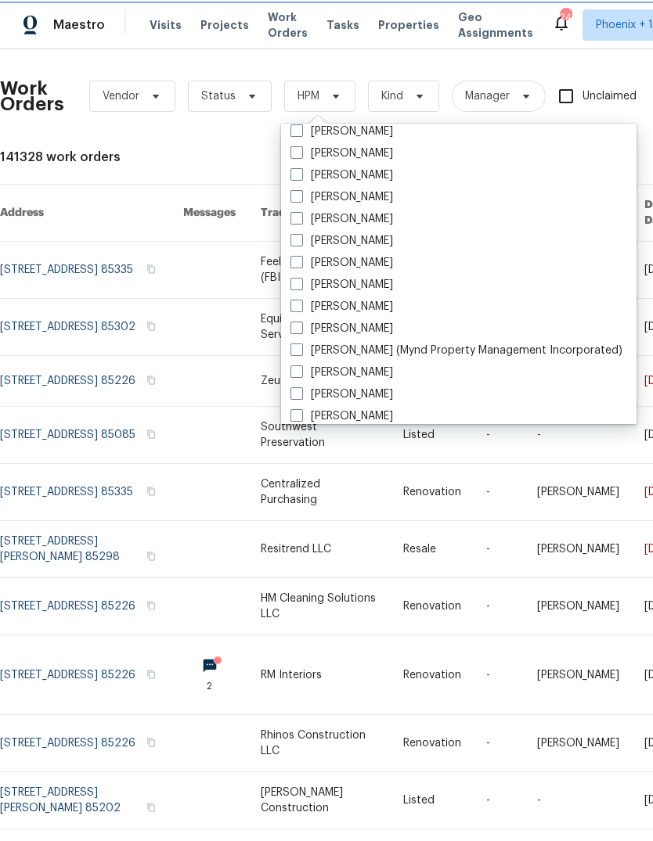
scroll to position [142, 0]
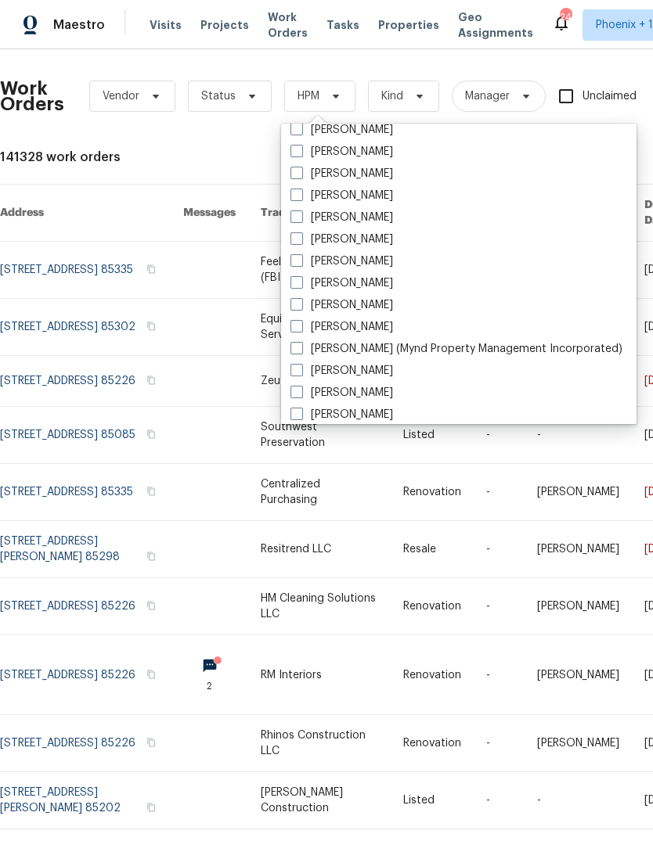
click at [297, 416] on span at bounding box center [296, 414] width 13 height 13
click at [297, 416] on input "[PERSON_NAME]" at bounding box center [295, 412] width 10 height 10
checkbox input "true"
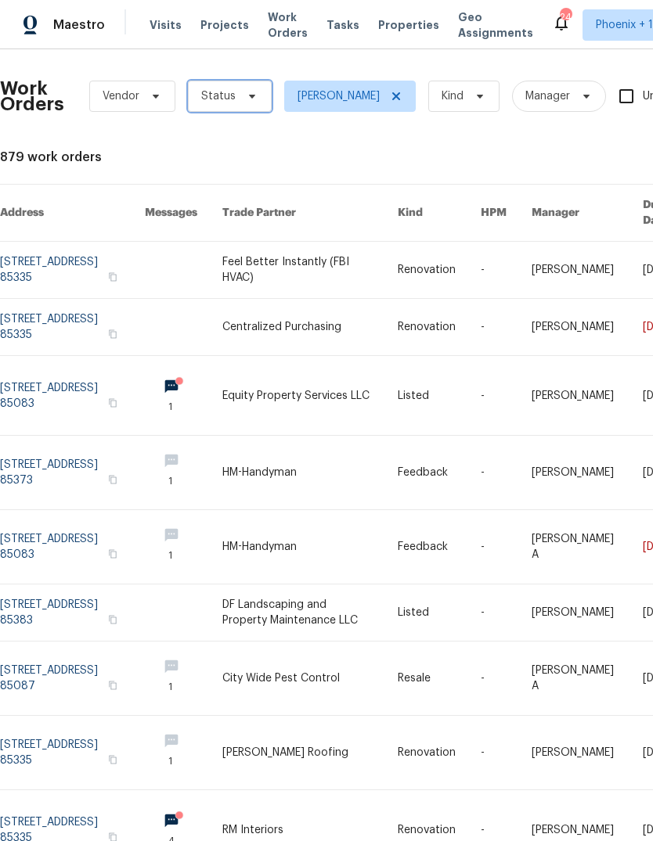
click at [259, 93] on span "Status" at bounding box center [230, 96] width 84 height 31
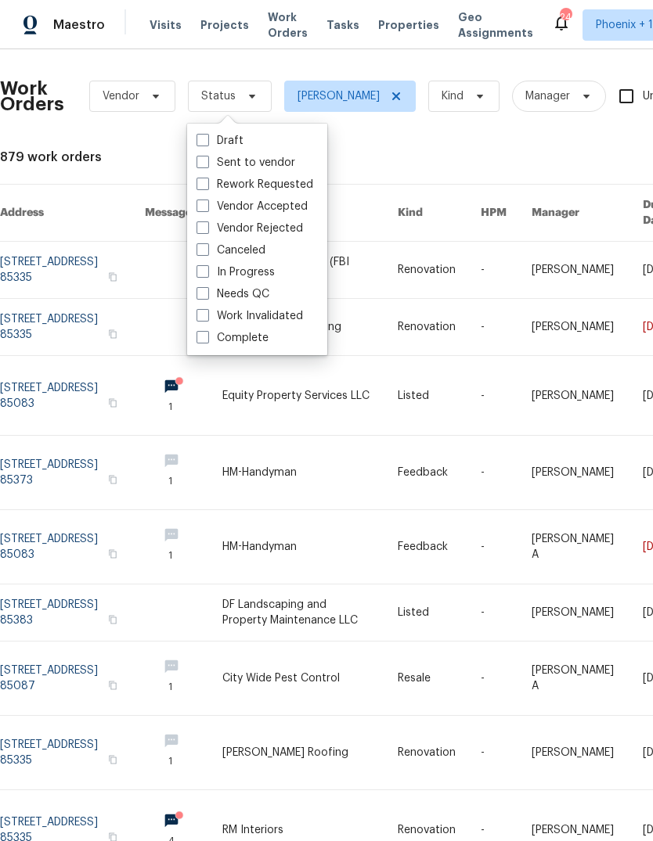
click at [264, 279] on label "In Progress" at bounding box center [235, 273] width 78 height 16
click at [207, 275] on input "In Progress" at bounding box center [201, 270] width 10 height 10
checkbox input "true"
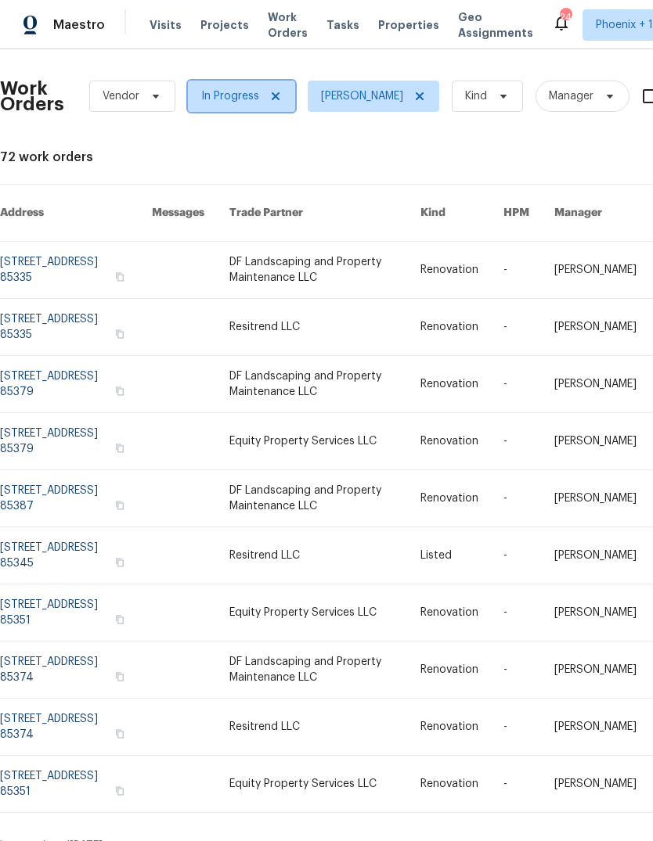
click at [278, 93] on icon at bounding box center [275, 96] width 13 height 13
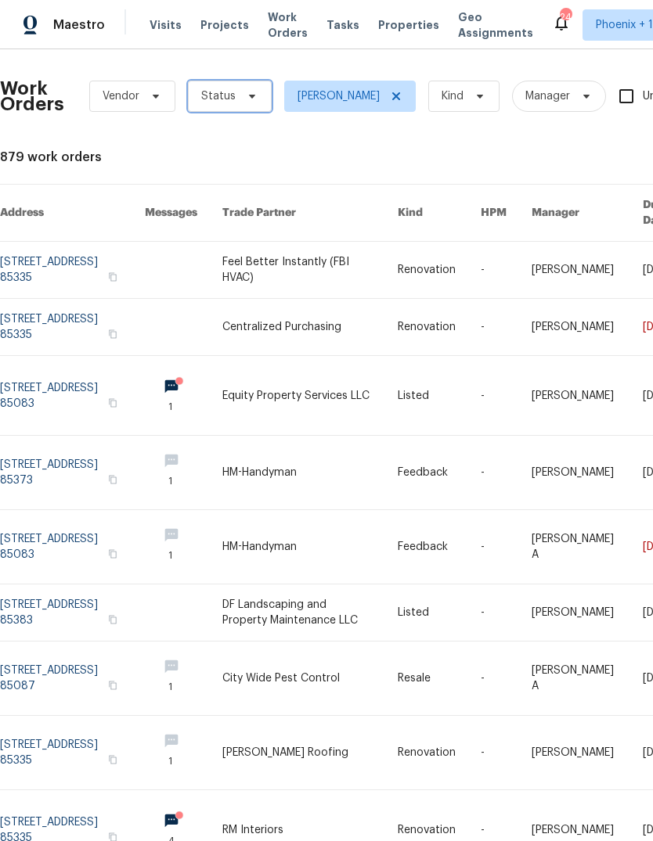
click at [250, 99] on icon at bounding box center [252, 96] width 13 height 13
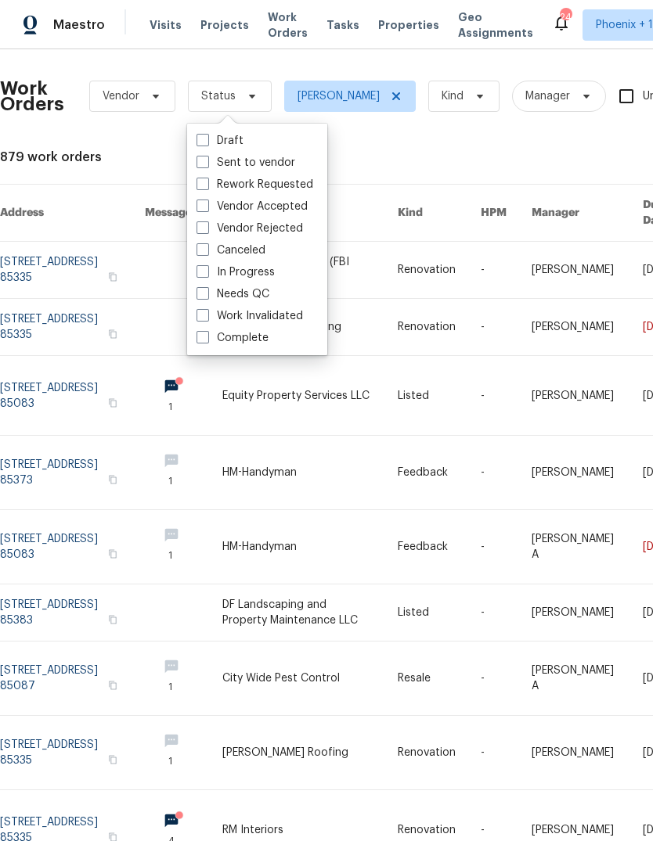
click at [214, 297] on label "Needs QC" at bounding box center [232, 294] width 73 height 16
click at [207, 297] on input "Needs QC" at bounding box center [201, 291] width 10 height 10
checkbox input "true"
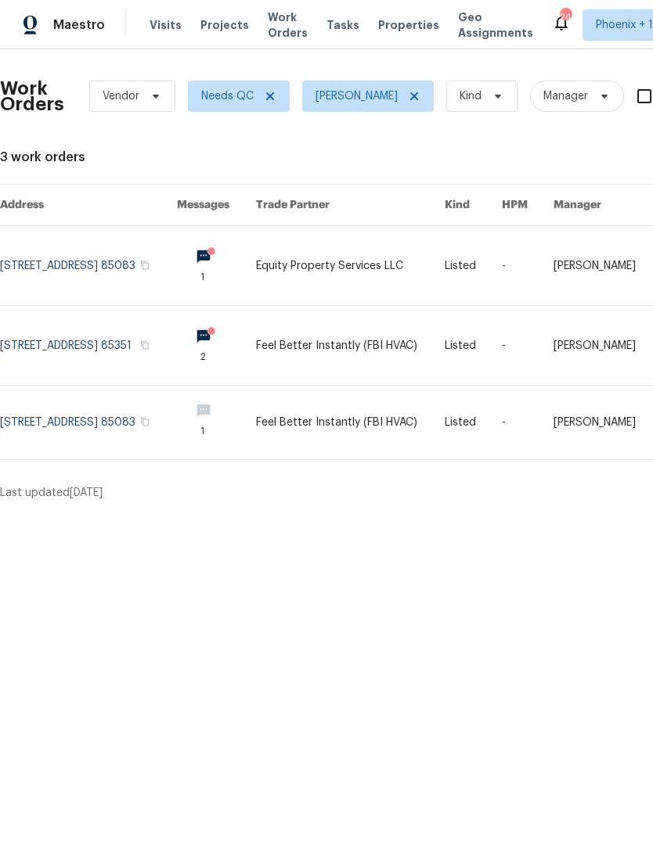
click at [363, 425] on link at bounding box center [350, 423] width 189 height 74
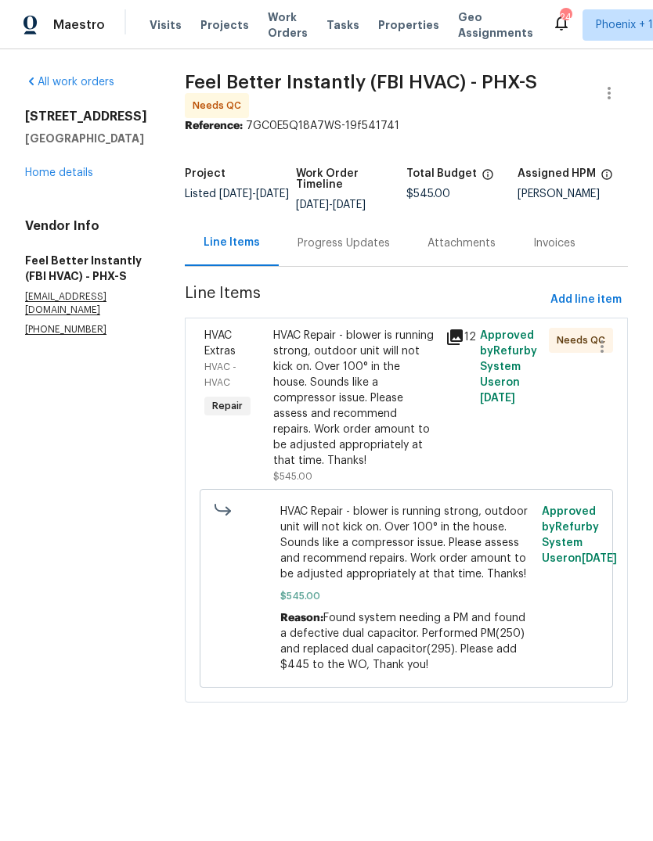
click at [340, 246] on div "Progress Updates" at bounding box center [343, 244] width 92 height 16
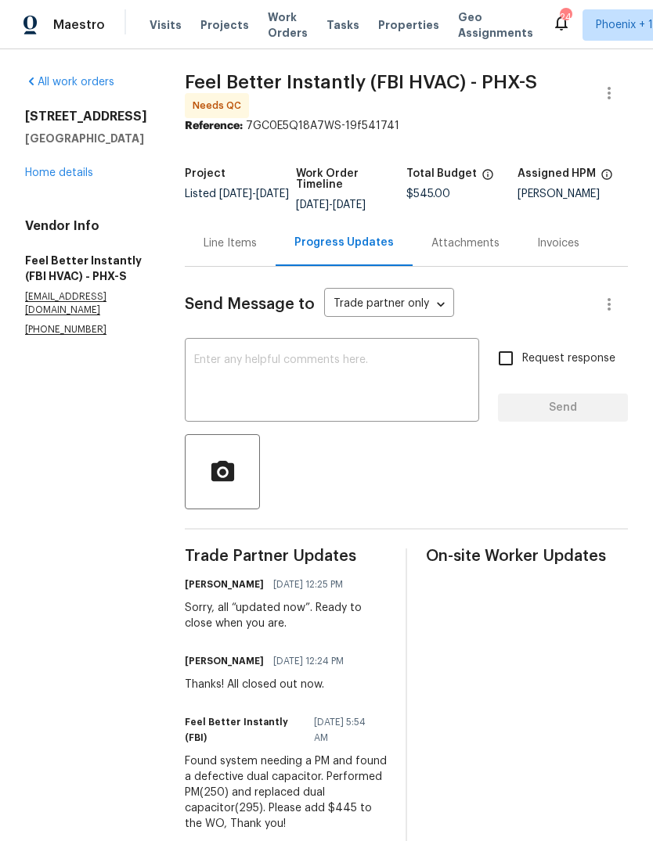
click at [217, 244] on div "Line Items" at bounding box center [230, 244] width 53 height 16
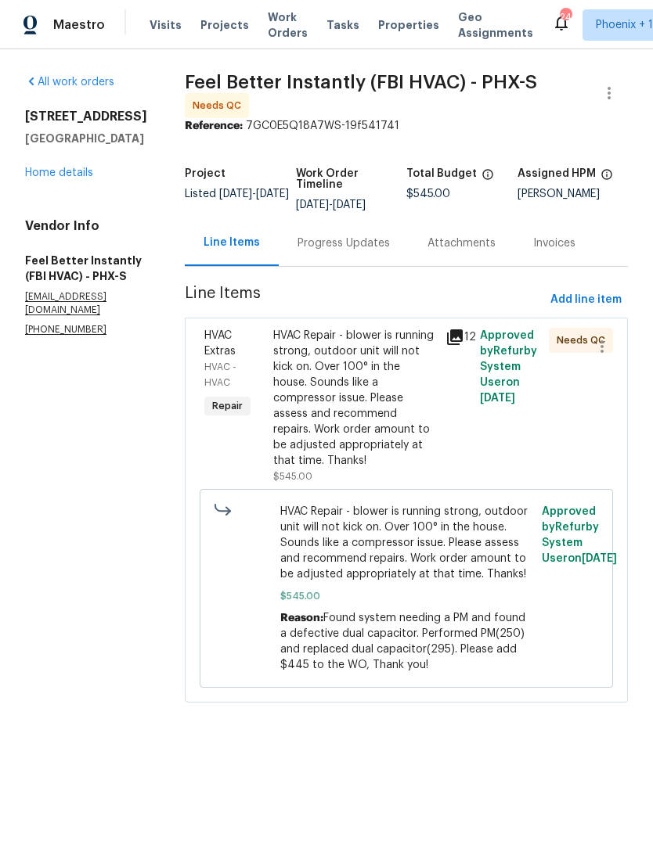
click at [381, 373] on div "HVAC Repair - blower is running strong, outdoor unit will not kick on. Over 100…" at bounding box center [354, 398] width 163 height 141
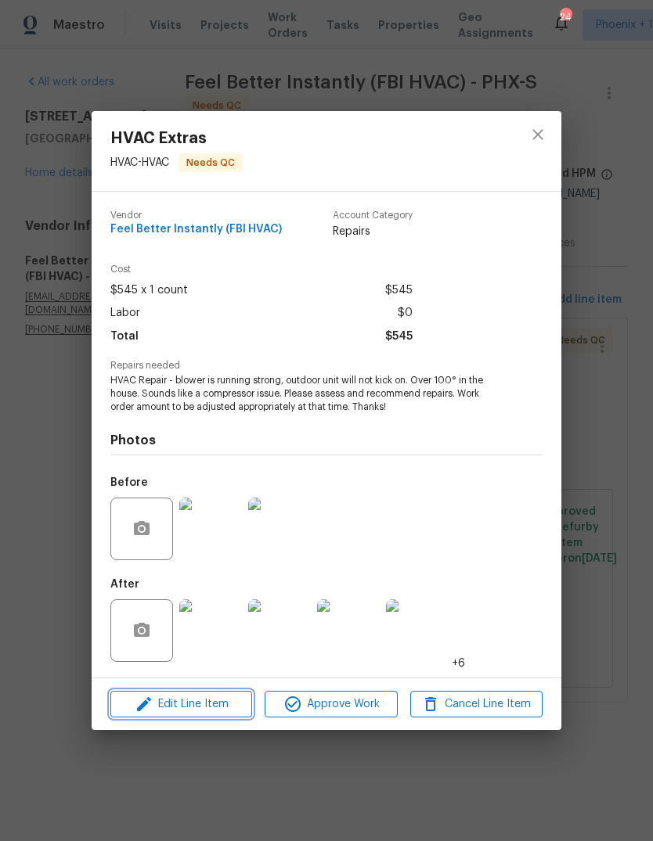
click at [219, 694] on button "Edit Line Item" at bounding box center [181, 704] width 142 height 27
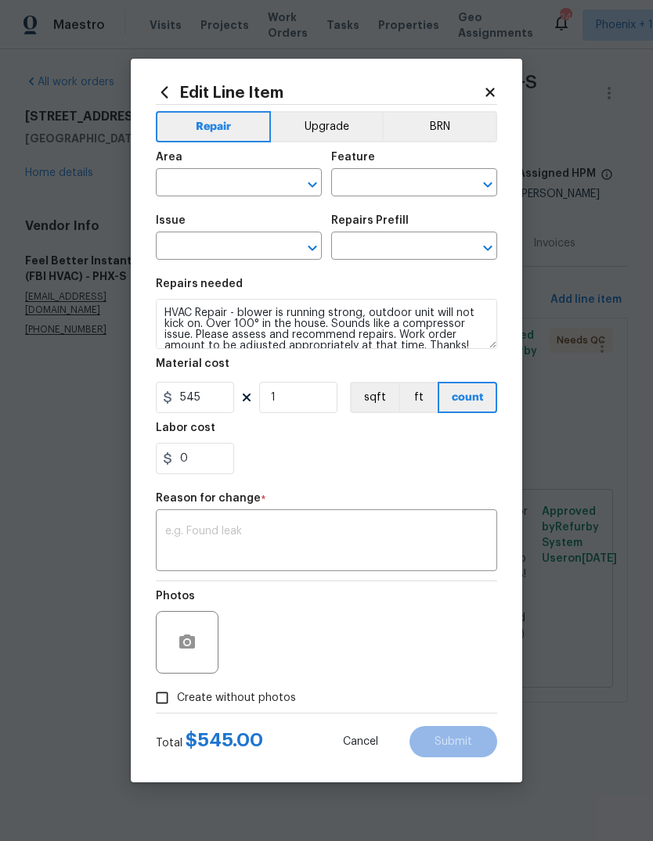
type input "HVAC"
type input "HVAC Extras"
type input "HVAC Repair $1.00"
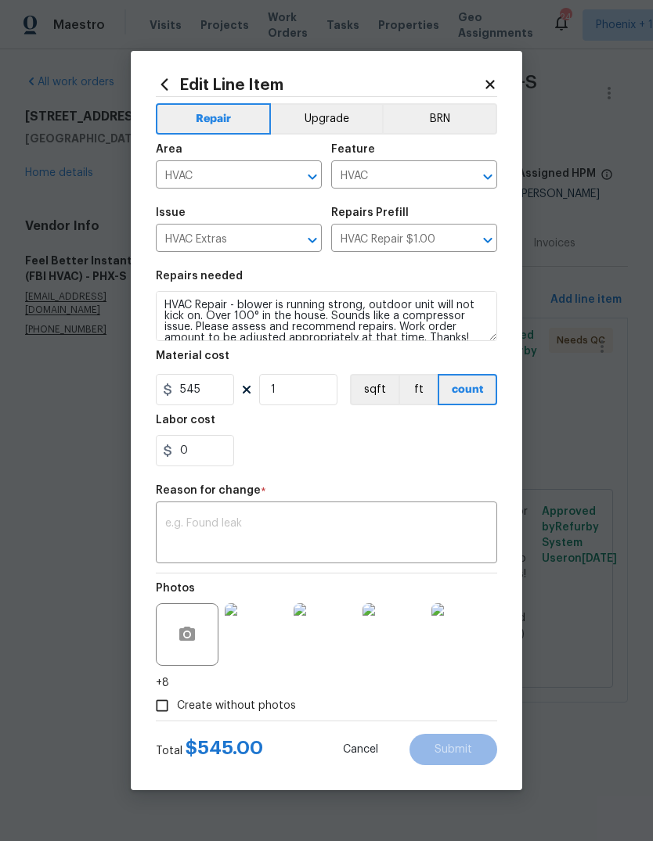
click at [491, 89] on icon at bounding box center [490, 84] width 14 height 14
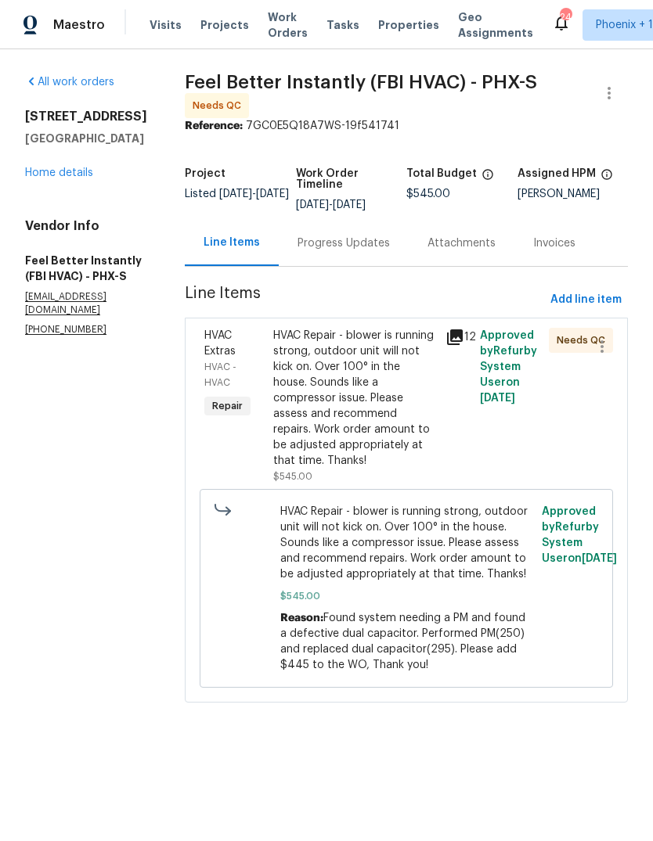
click at [325, 407] on div "HVAC Repair - blower is running strong, outdoor unit will not kick on. Over 100…" at bounding box center [354, 398] width 163 height 141
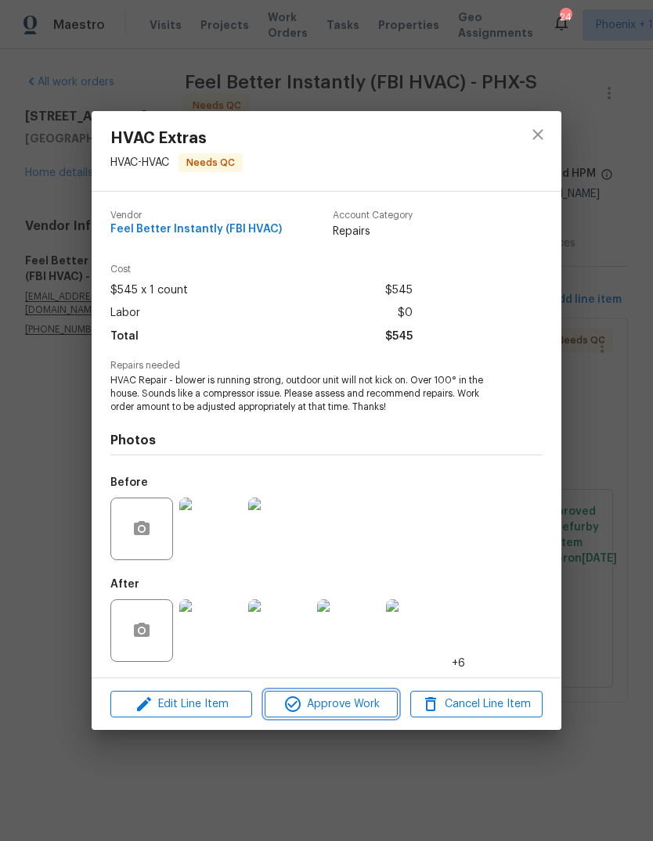
click at [351, 709] on span "Approve Work" at bounding box center [330, 705] width 123 height 20
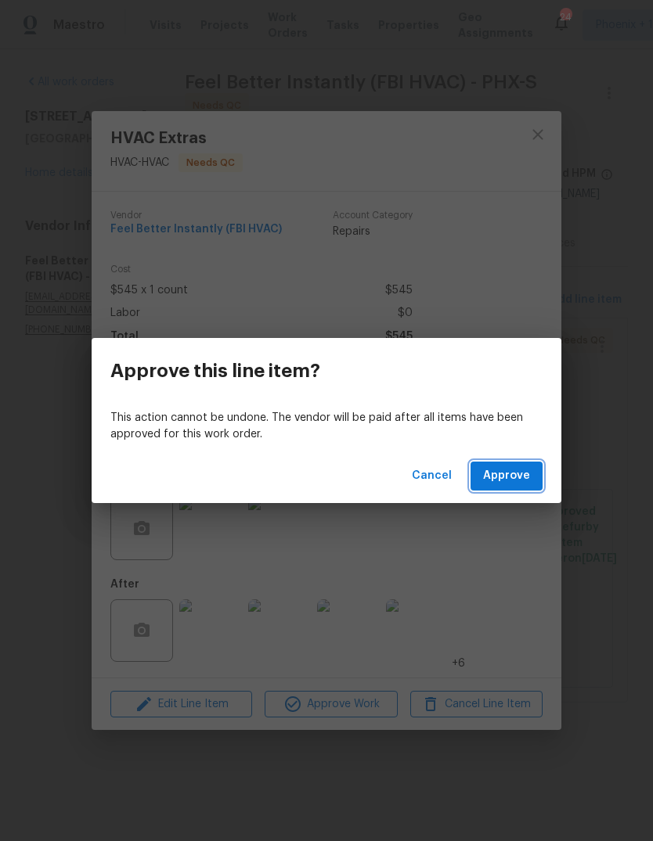
click at [506, 481] on span "Approve" at bounding box center [506, 477] width 47 height 20
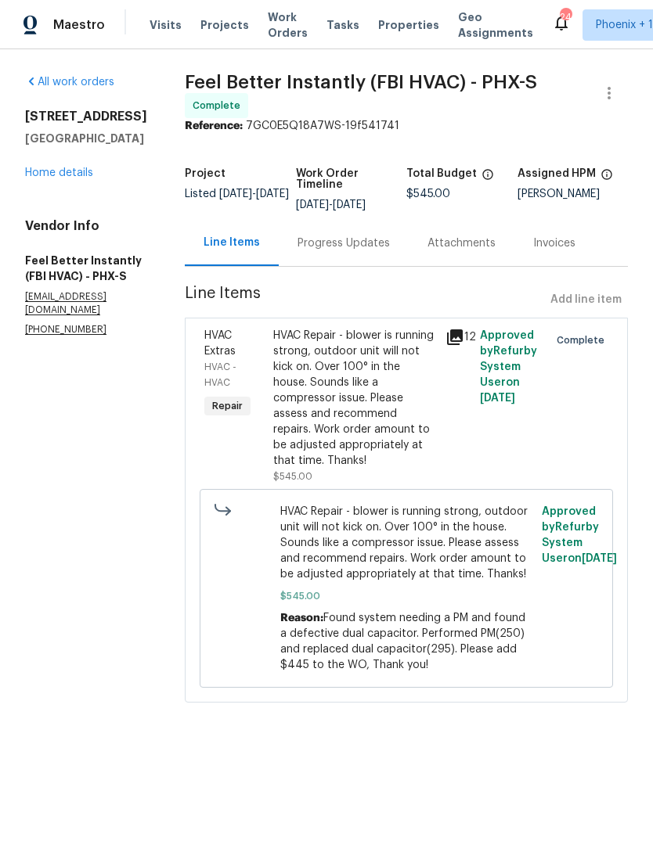
click at [278, 22] on span "Work Orders" at bounding box center [288, 24] width 40 height 31
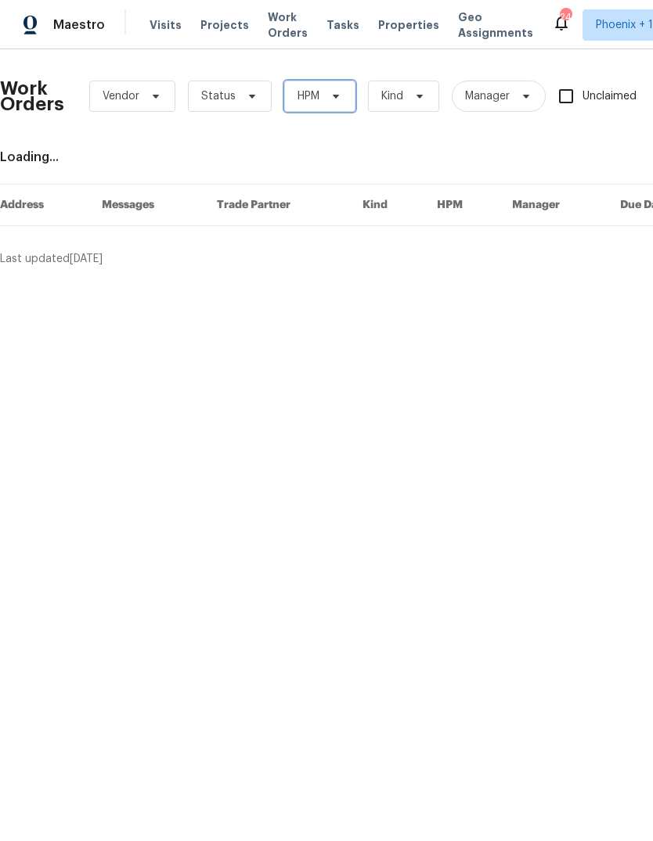
click at [335, 82] on span "HPM" at bounding box center [319, 96] width 71 height 31
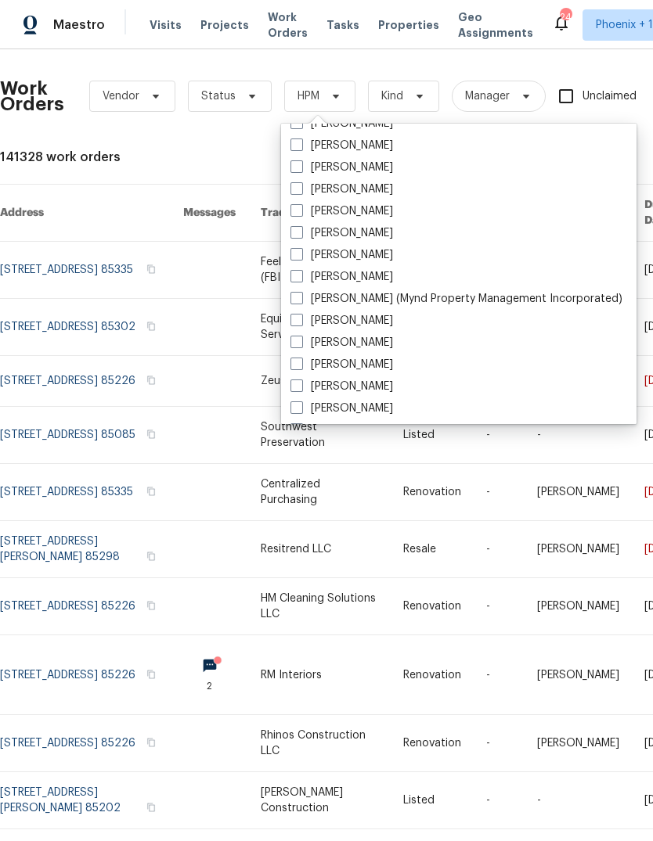
scroll to position [193, 0]
click at [297, 370] on label "[PERSON_NAME]" at bounding box center [341, 365] width 103 height 16
click at [297, 367] on input "[PERSON_NAME]" at bounding box center [295, 362] width 10 height 10
checkbox input "true"
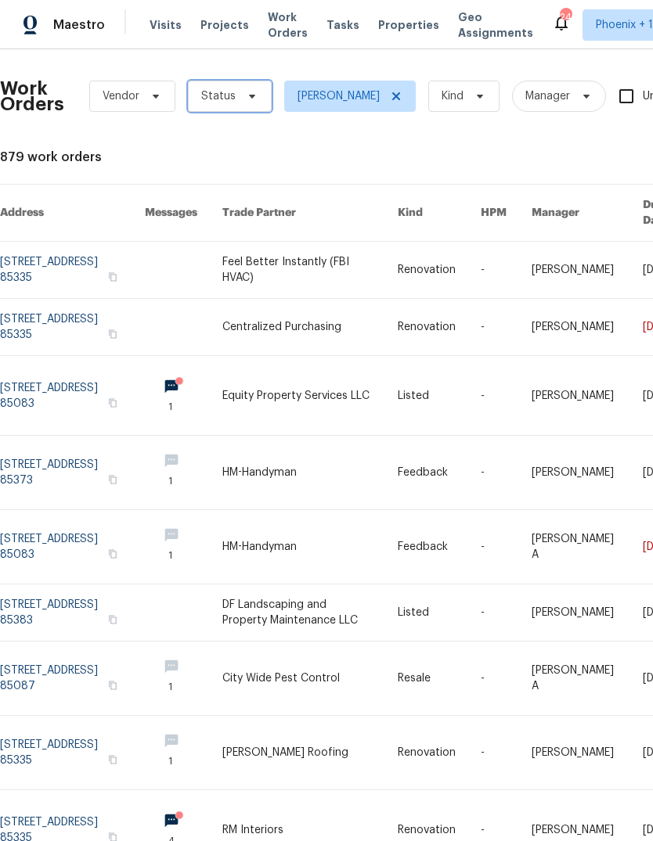
click at [246, 96] on icon at bounding box center [252, 96] width 13 height 13
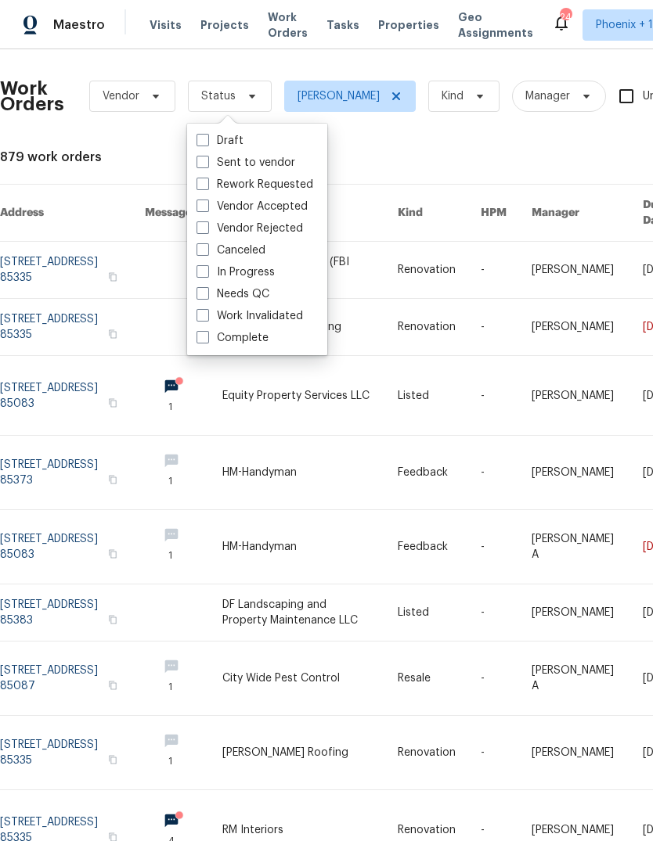
click at [211, 294] on label "Needs QC" at bounding box center [232, 294] width 73 height 16
click at [207, 294] on input "Needs QC" at bounding box center [201, 291] width 10 height 10
checkbox input "true"
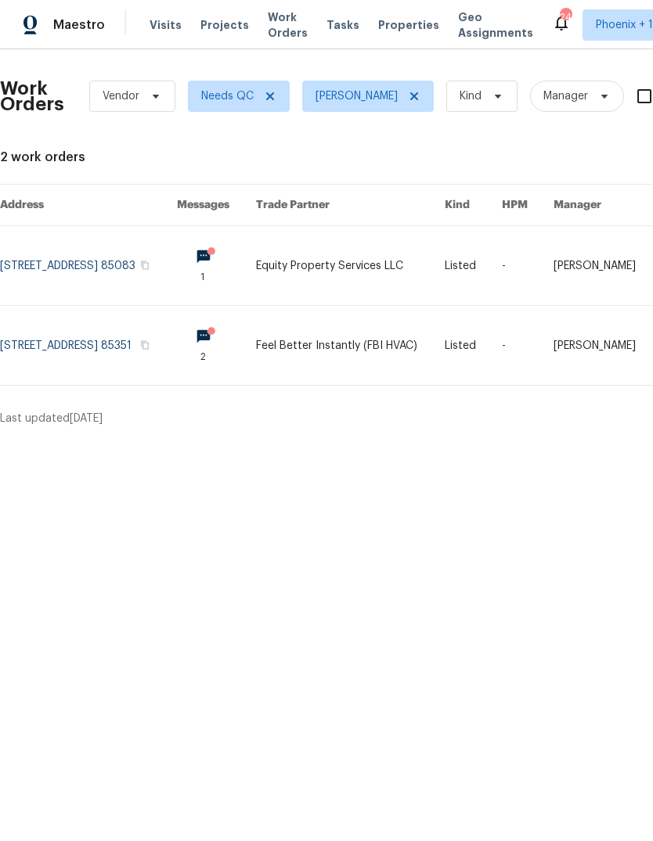
click at [409, 351] on link at bounding box center [350, 345] width 189 height 79
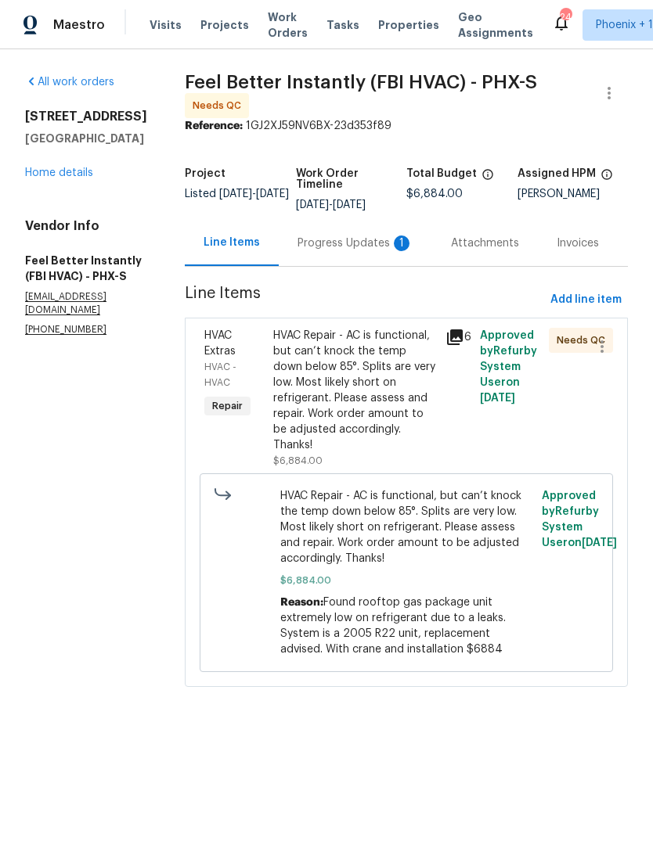
click at [326, 251] on div "Progress Updates 1" at bounding box center [355, 243] width 153 height 46
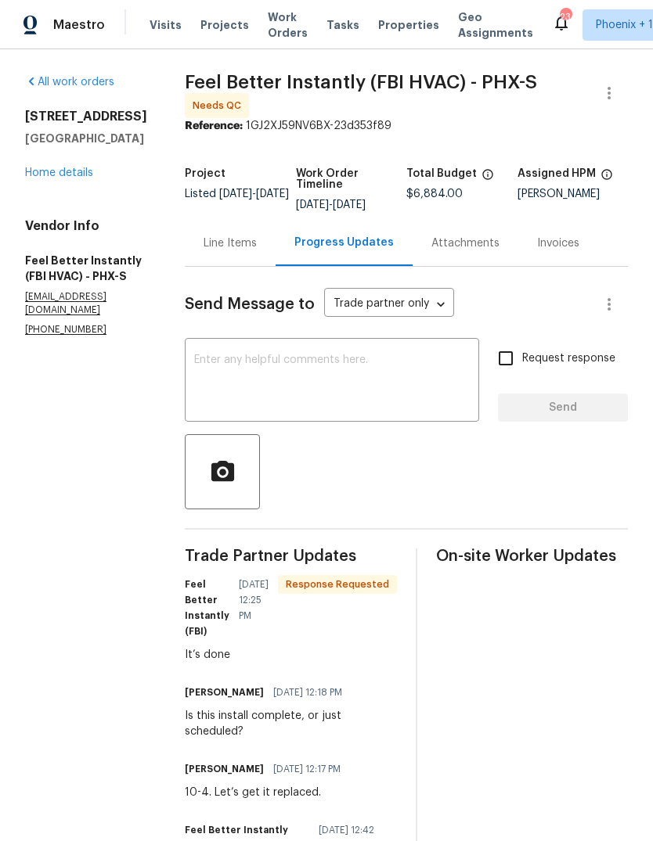
click at [230, 236] on div "Line Items" at bounding box center [230, 244] width 53 height 16
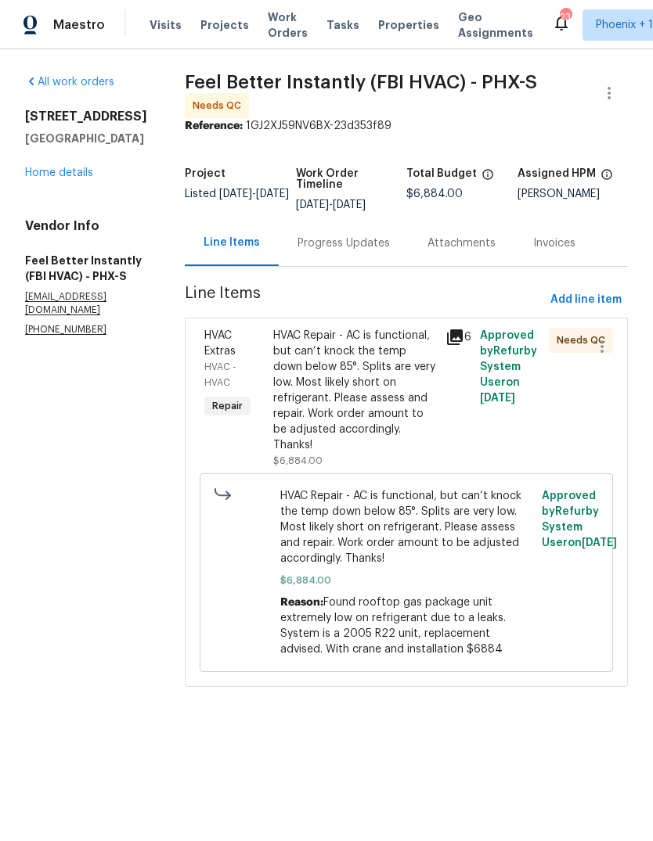
click at [343, 384] on div "HVAC Repair - AC is functional, but can’t knock the temp down below 85°. Splits…" at bounding box center [354, 390] width 163 height 125
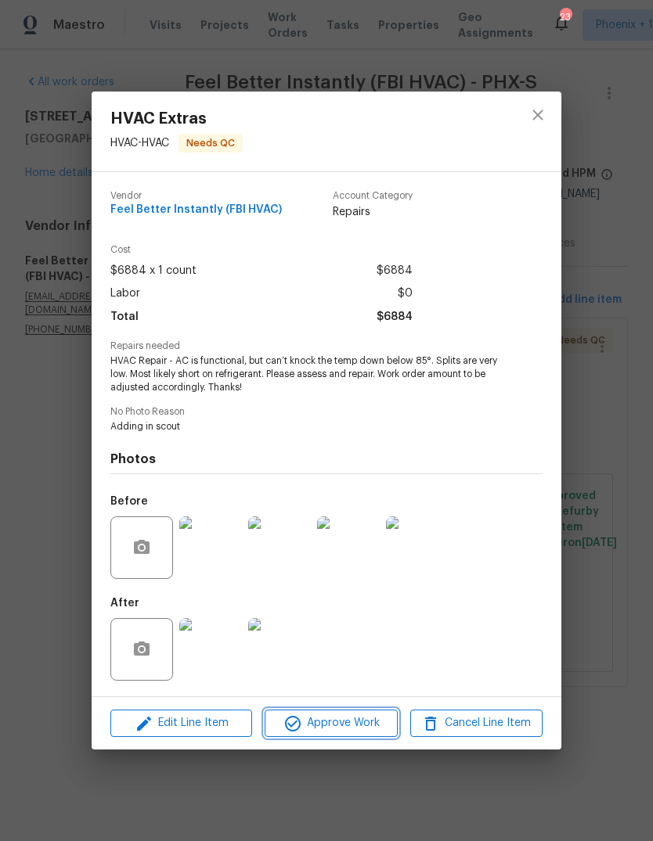
click at [360, 733] on span "Approve Work" at bounding box center [330, 724] width 123 height 20
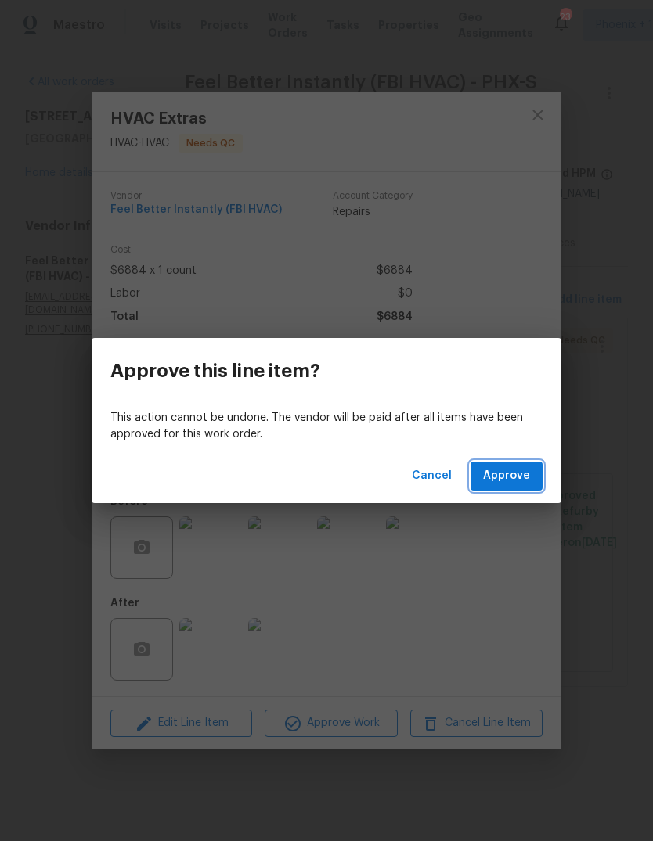
click at [506, 476] on span "Approve" at bounding box center [506, 477] width 47 height 20
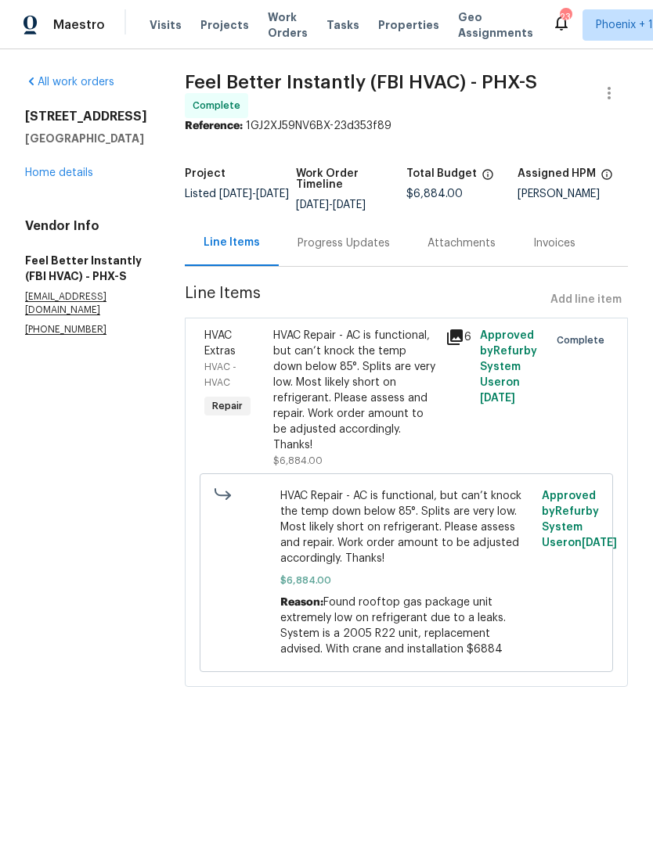
click at [333, 233] on div "Progress Updates" at bounding box center [344, 243] width 130 height 46
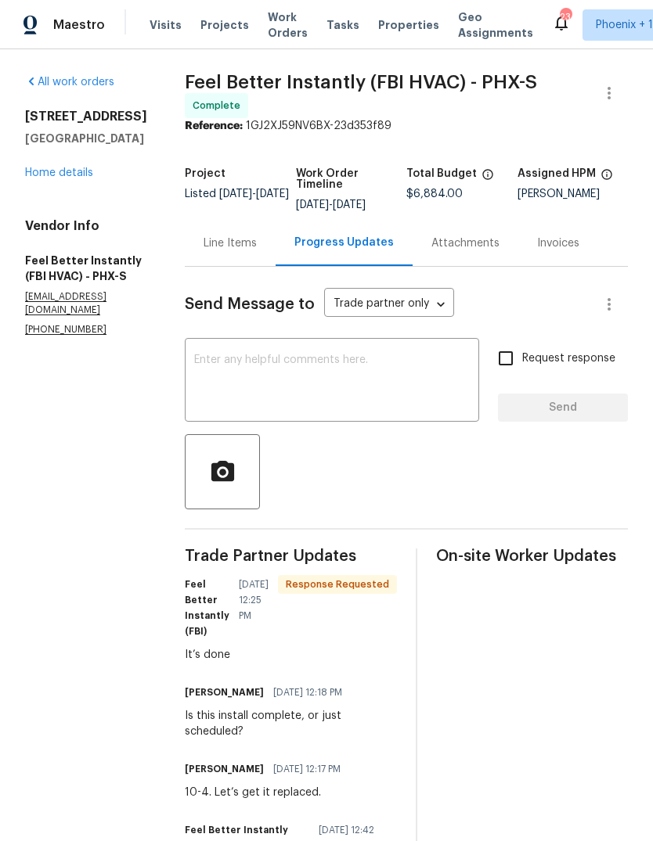
click at [283, 26] on span "Work Orders" at bounding box center [288, 24] width 40 height 31
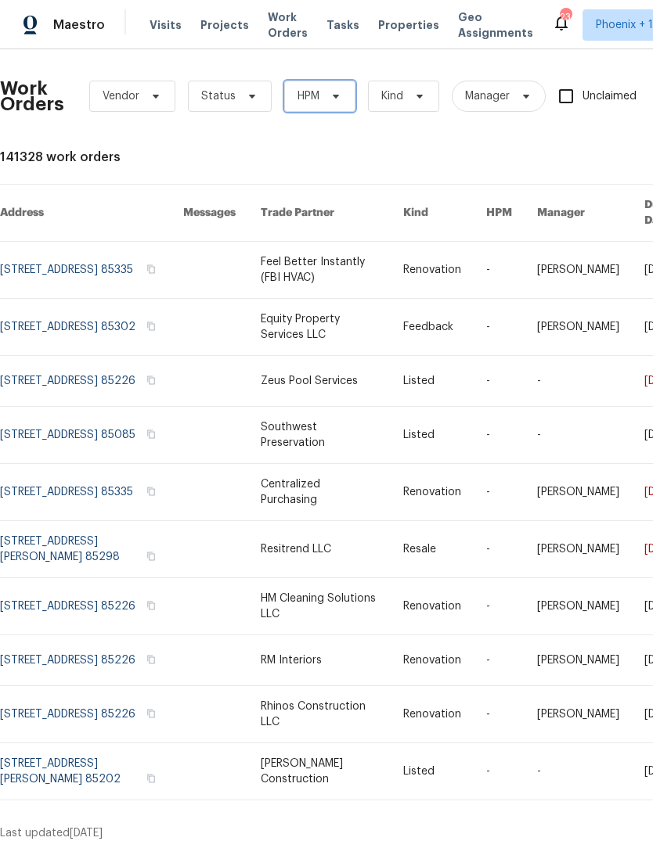
click at [345, 95] on span "HPM" at bounding box center [319, 96] width 71 height 31
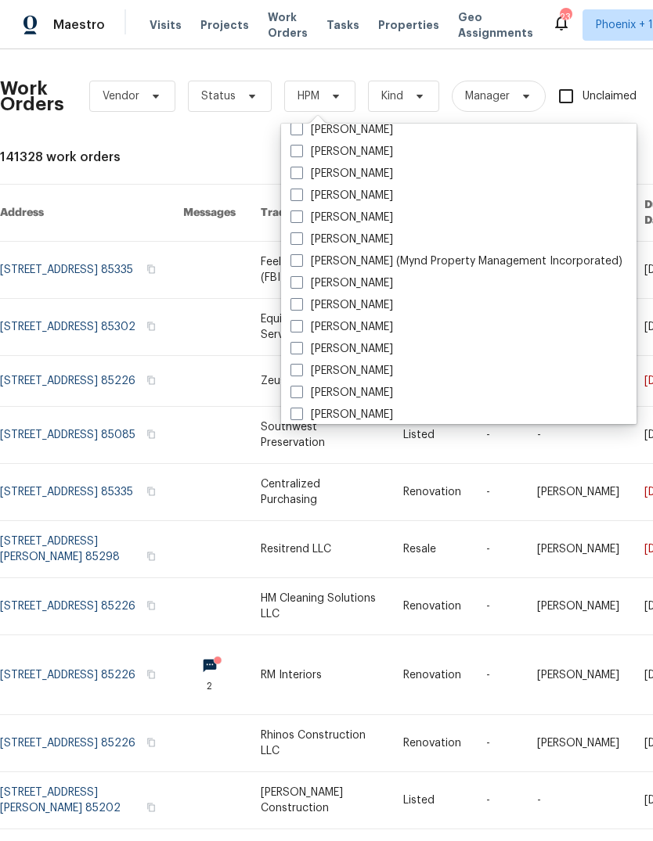
scroll to position [256, 0]
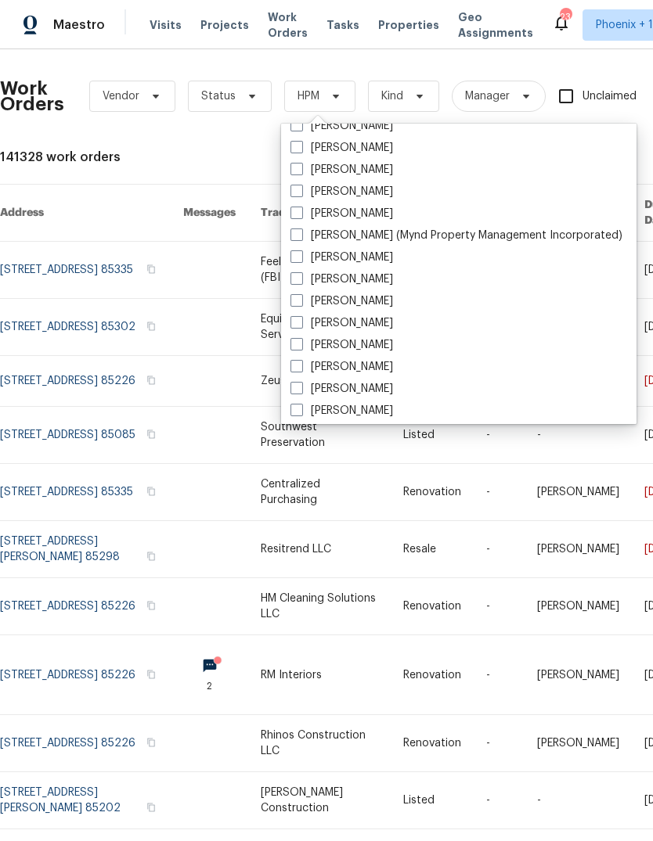
click at [295, 304] on span at bounding box center [296, 300] width 13 height 13
click at [295, 304] on input "[PERSON_NAME]" at bounding box center [295, 299] width 10 height 10
checkbox input "true"
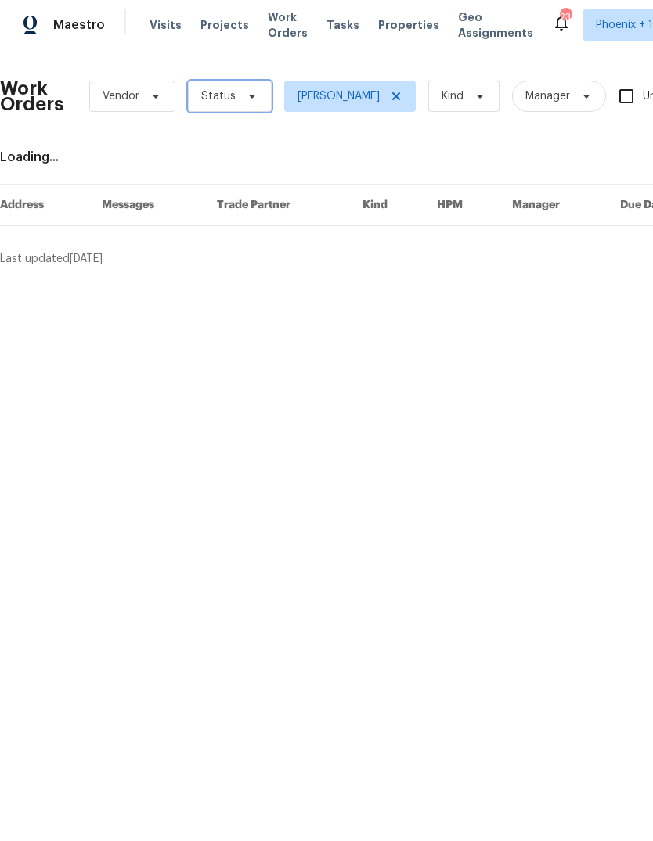
click at [247, 93] on icon at bounding box center [252, 96] width 13 height 13
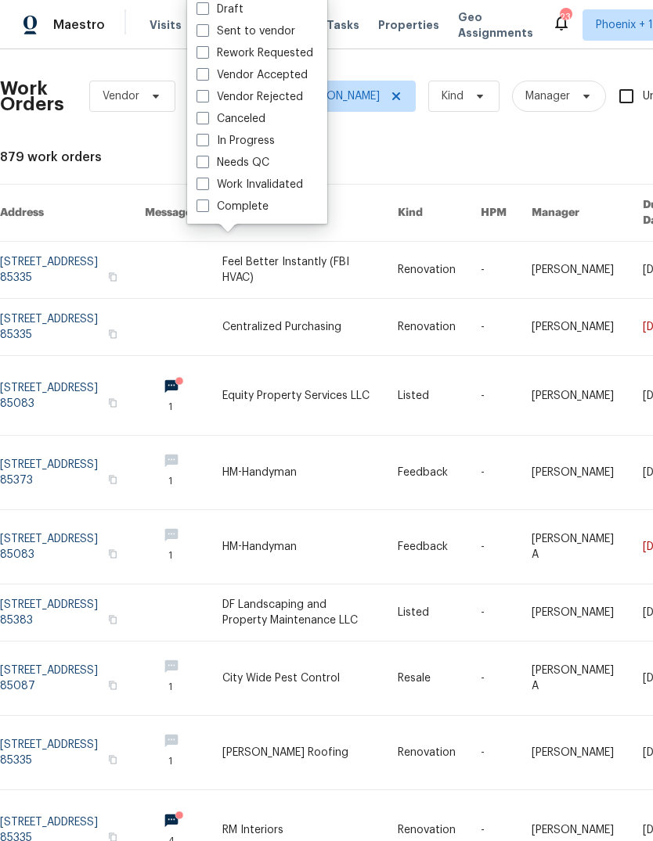
click at [260, 164] on label "Needs QC" at bounding box center [232, 163] width 73 height 16
click at [207, 164] on input "Needs QC" at bounding box center [201, 160] width 10 height 10
checkbox input "true"
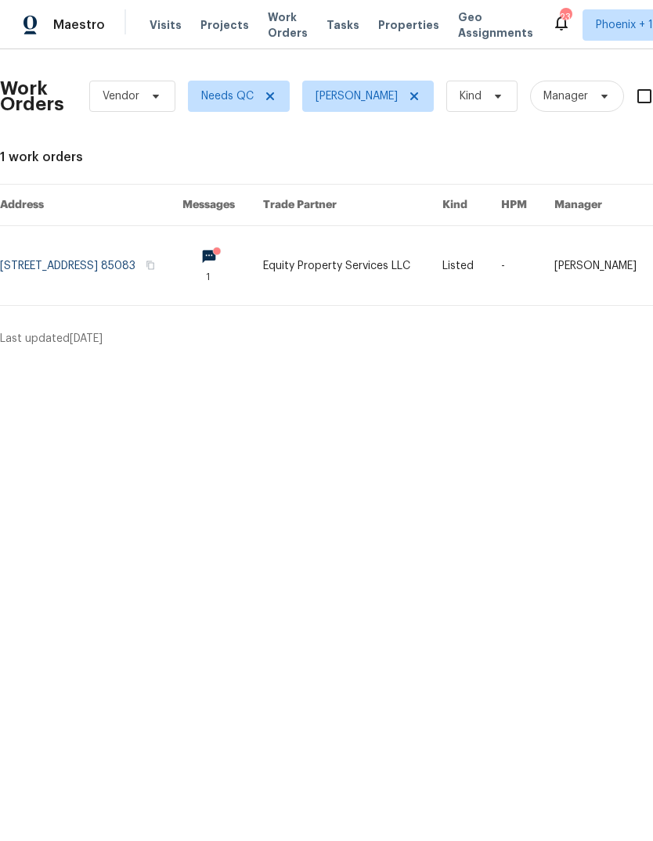
click at [411, 261] on link at bounding box center [352, 265] width 179 height 79
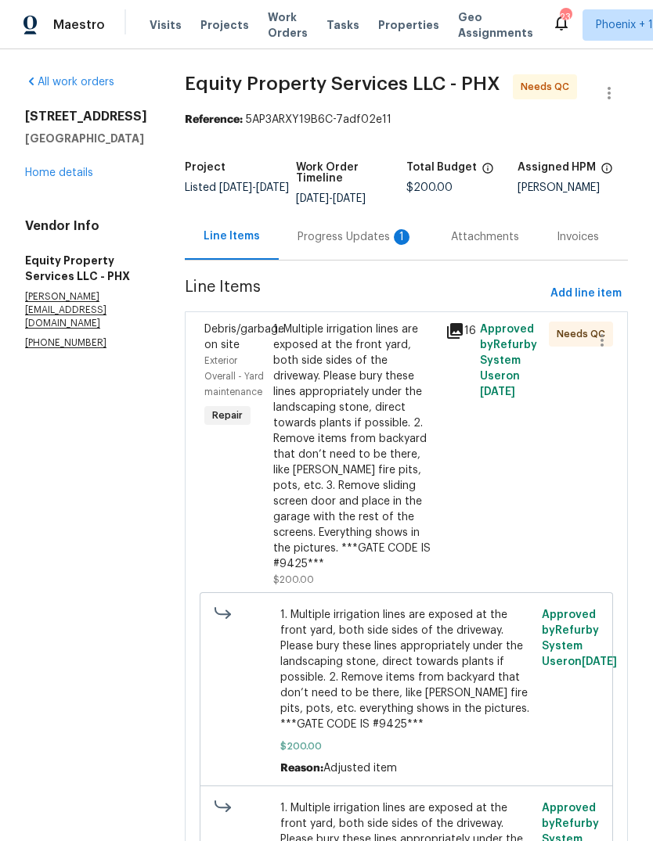
click at [336, 243] on div "Progress Updates 1" at bounding box center [355, 237] width 116 height 16
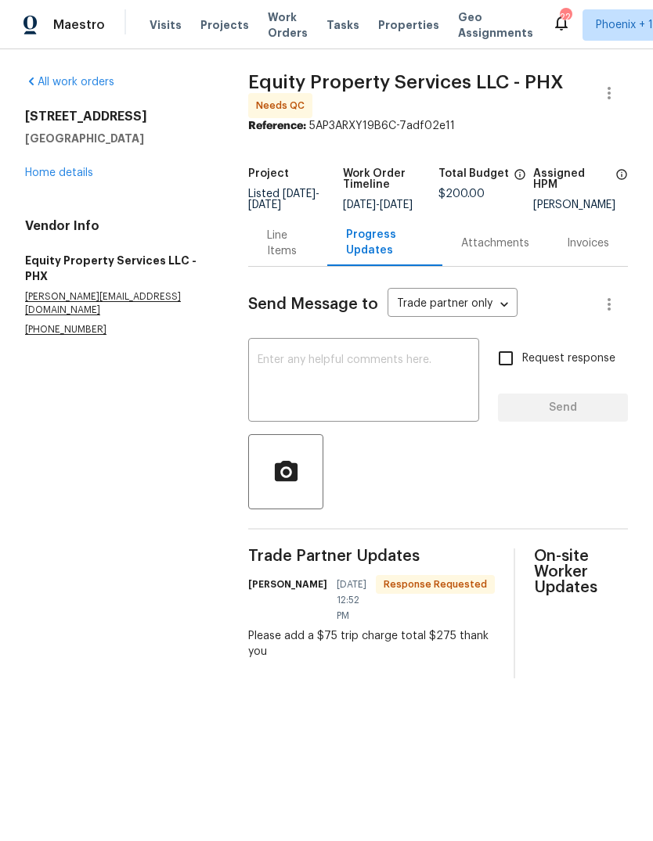
click at [277, 259] on div "Line Items" at bounding box center [287, 243] width 41 height 31
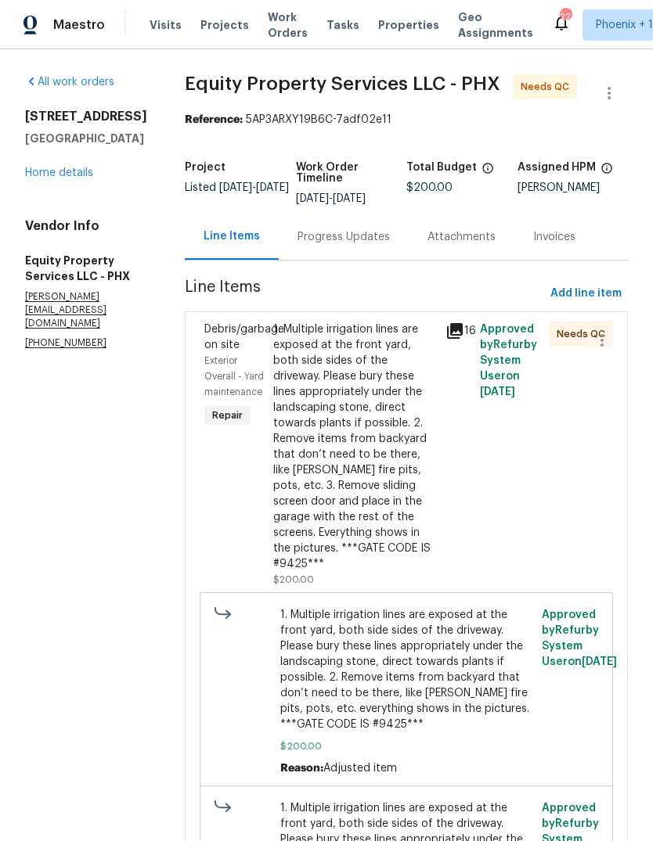
click at [320, 223] on div "Progress Updates" at bounding box center [344, 237] width 130 height 46
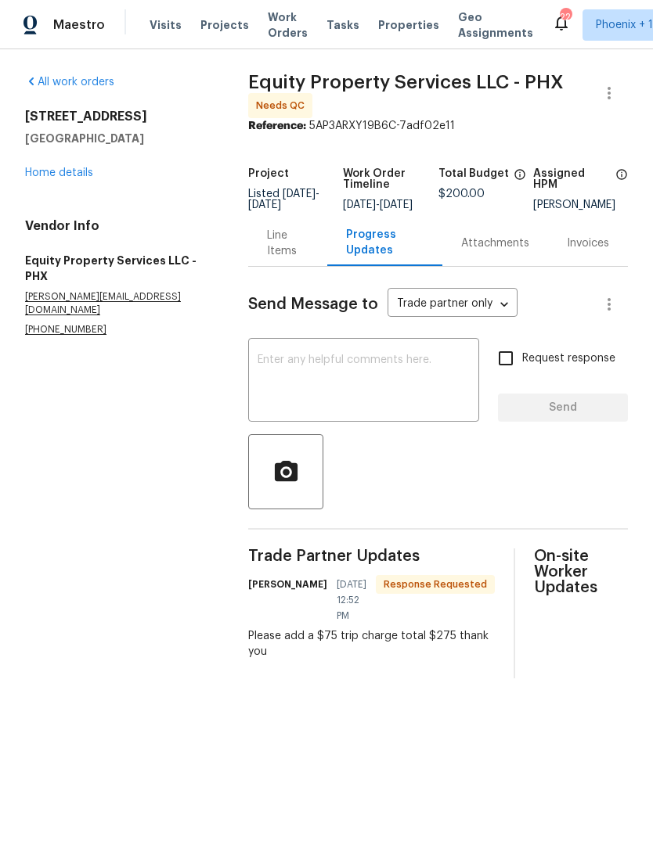
click at [305, 659] on div "Trade Partner Updates Charles Crouthamel 09/08/2025 12:52 PM Response Requested…" at bounding box center [371, 614] width 247 height 130
copy div "Please add a $75 trip charge total $275 thank you"
click at [355, 390] on textarea at bounding box center [364, 382] width 212 height 55
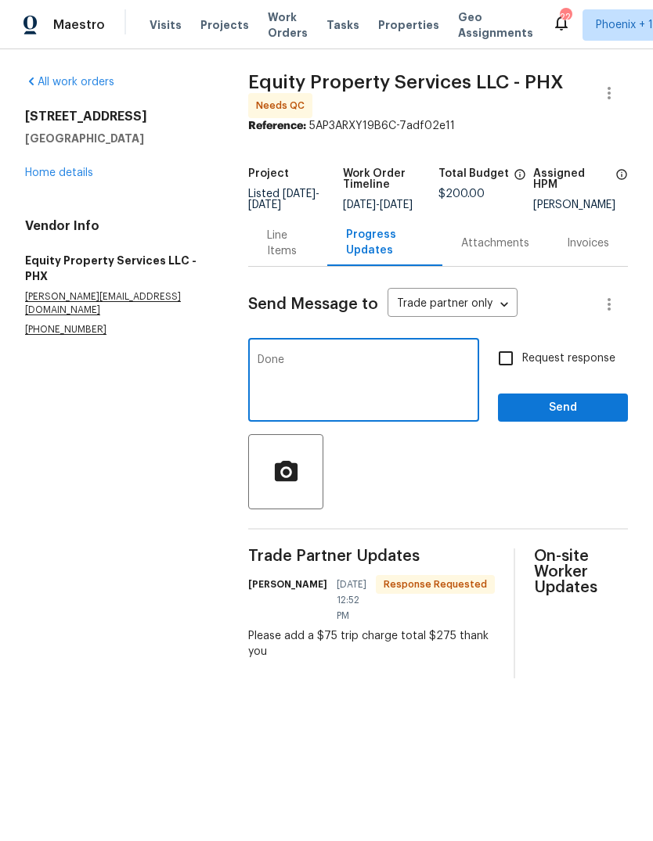
type textarea "Done"
click at [559, 418] on span "Send" at bounding box center [562, 408] width 105 height 20
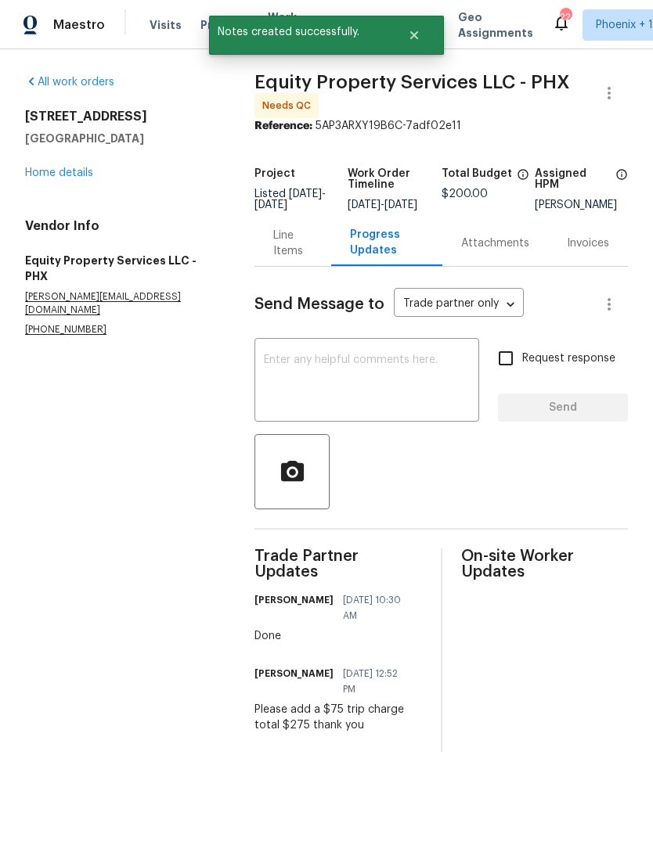
click at [293, 254] on div "Line Items" at bounding box center [292, 243] width 39 height 31
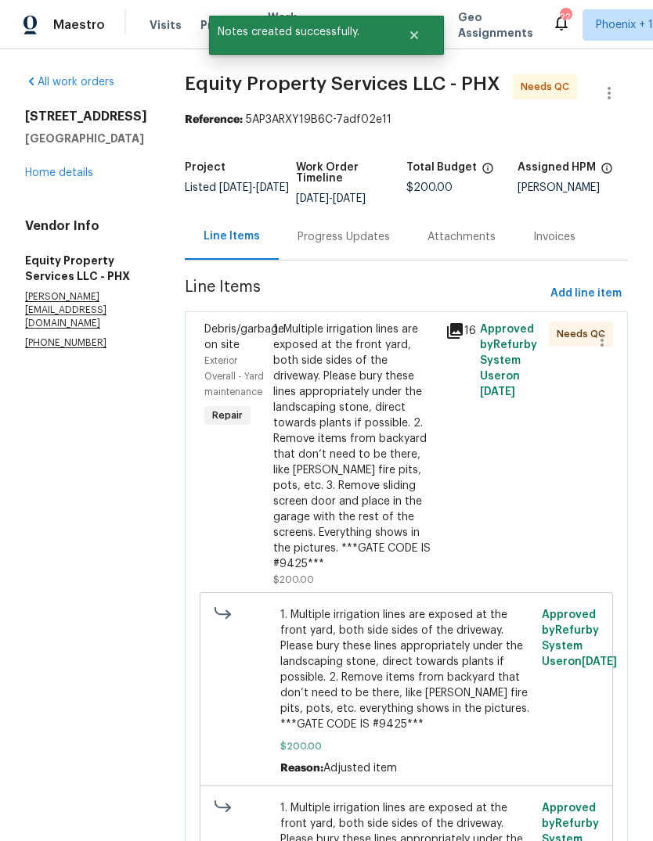
click at [337, 420] on div "1. Multiple irrigation lines are exposed at the front yard, both side sides of …" at bounding box center [354, 447] width 163 height 250
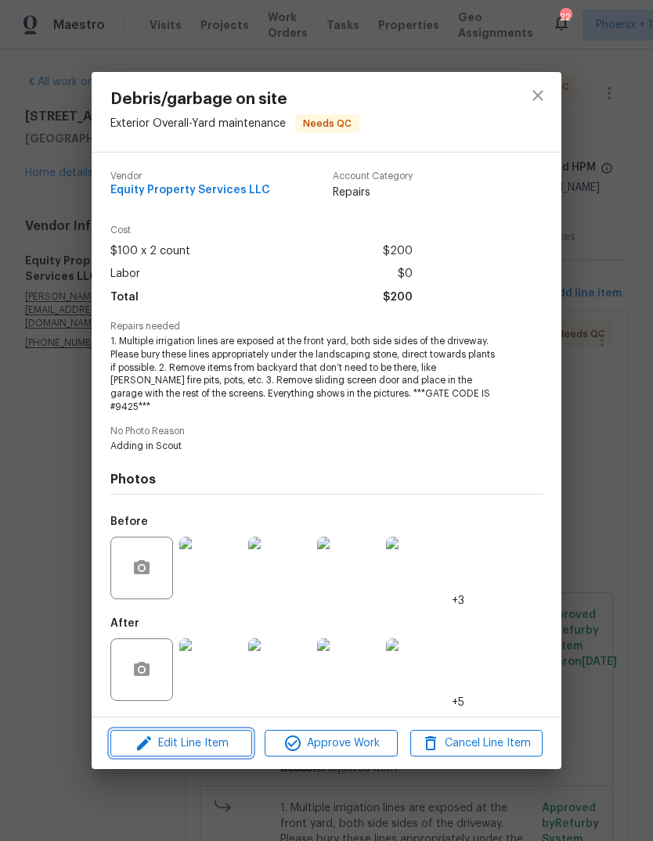
click at [215, 735] on span "Edit Line Item" at bounding box center [181, 744] width 132 height 20
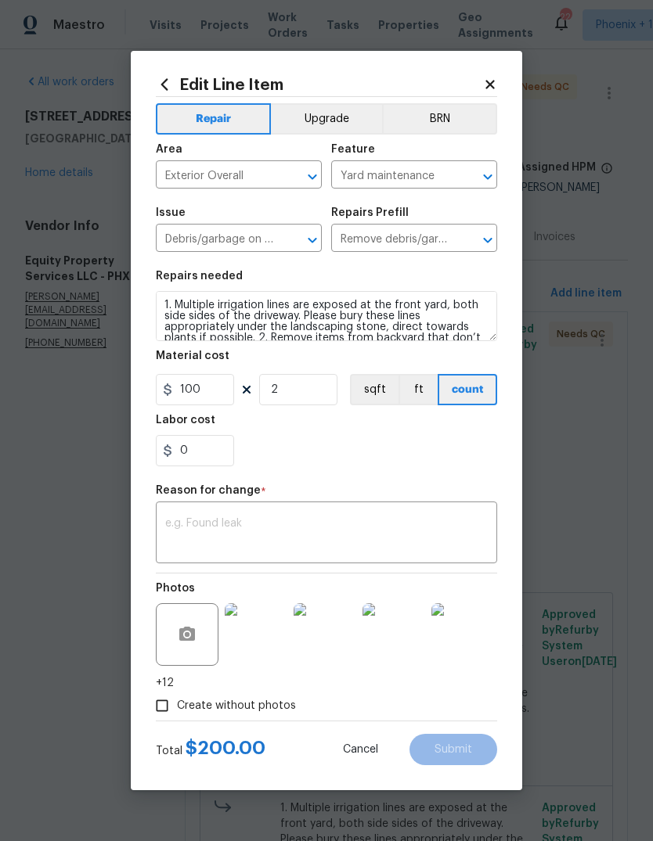
click at [268, 525] on textarea at bounding box center [326, 534] width 322 height 33
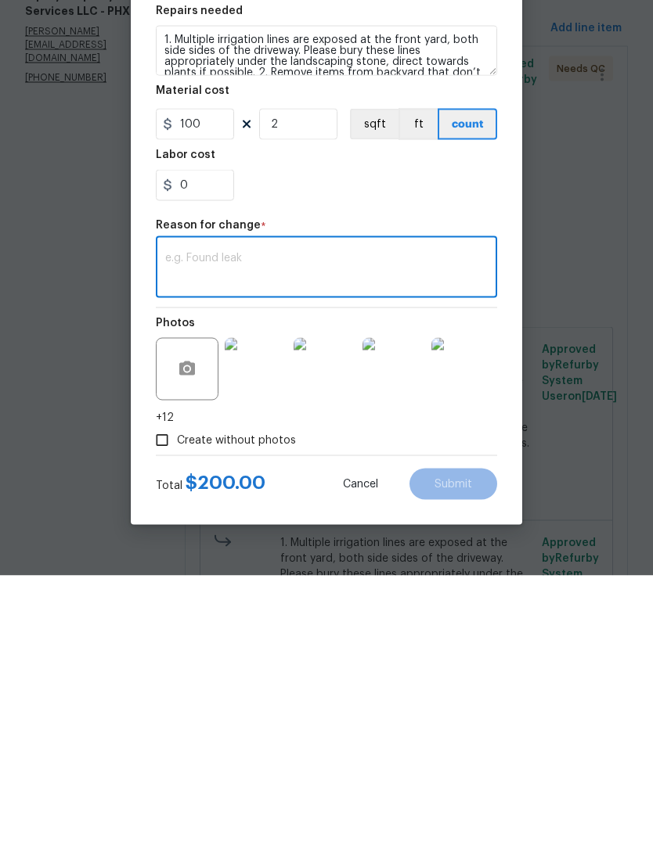
click at [225, 518] on textarea at bounding box center [326, 534] width 322 height 33
paste textarea "Please add a $75 trip charge total $275 thank you"
type textarea "Please add a $75 trip charge total $275 thank you"
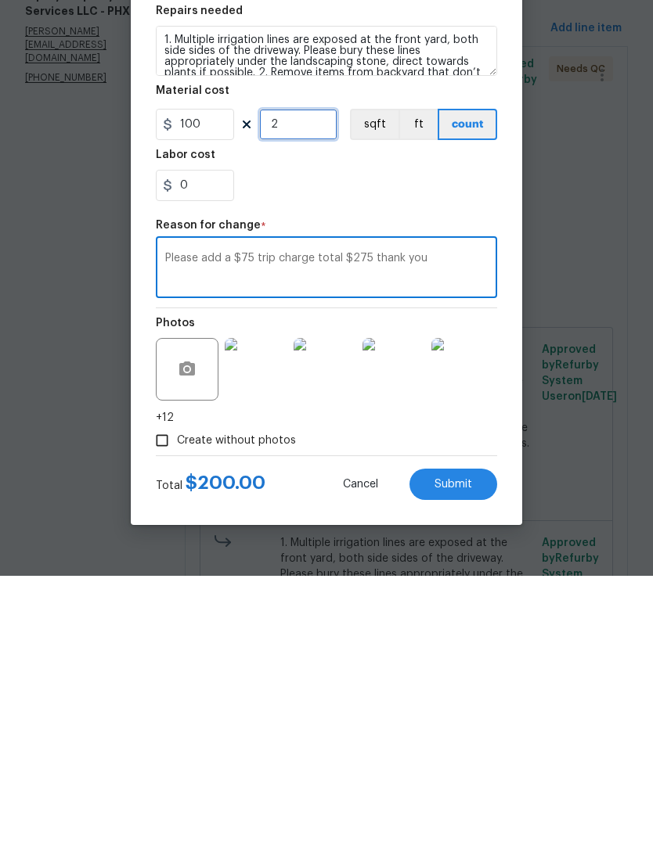
click at [315, 374] on input "2" at bounding box center [298, 389] width 78 height 31
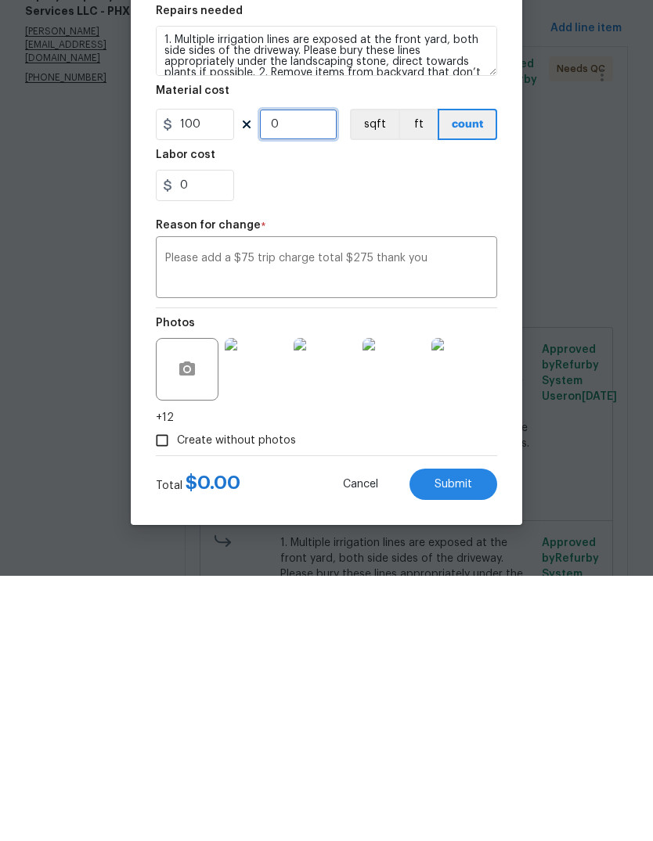
type input "1"
click at [222, 374] on input "100" at bounding box center [195, 389] width 78 height 31
type input "275"
click at [383, 435] on div "0" at bounding box center [326, 450] width 341 height 31
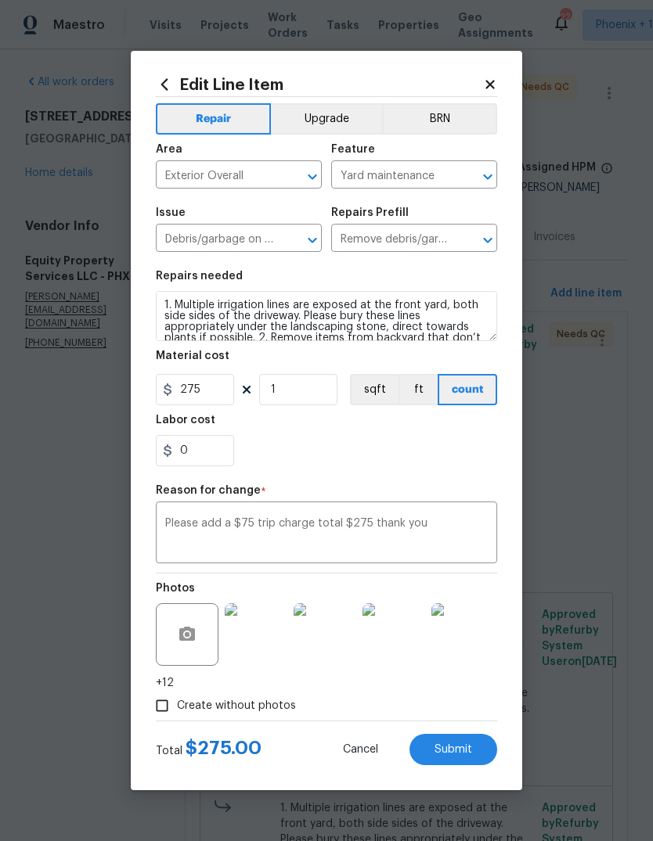
click at [452, 743] on button "Submit" at bounding box center [453, 749] width 88 height 31
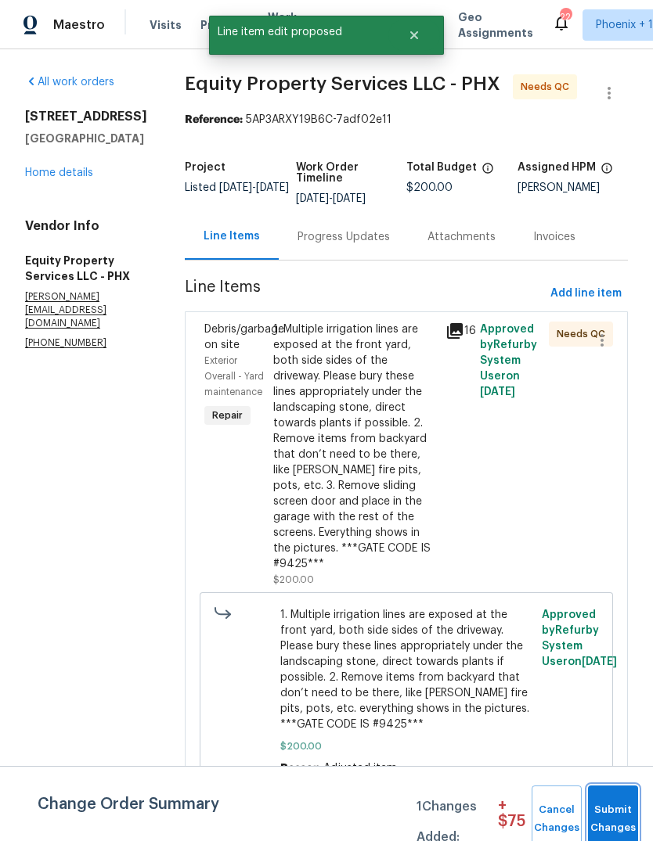
click at [609, 810] on span "Submit Changes" at bounding box center [613, 820] width 34 height 36
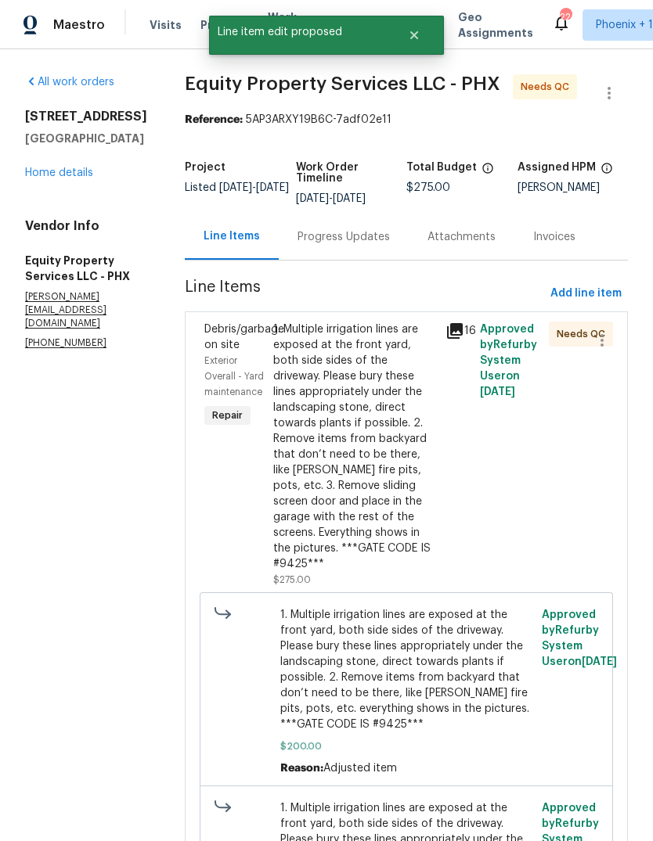
click at [310, 382] on div "1. Multiple irrigation lines are exposed at the front yard, both side sides of …" at bounding box center [354, 447] width 163 height 250
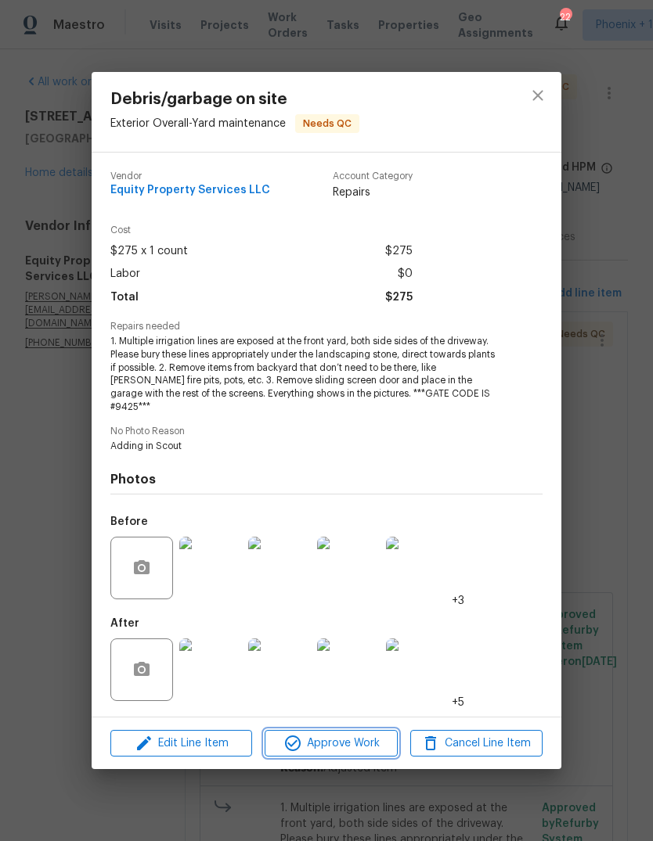
click at [341, 740] on span "Approve Work" at bounding box center [330, 744] width 123 height 20
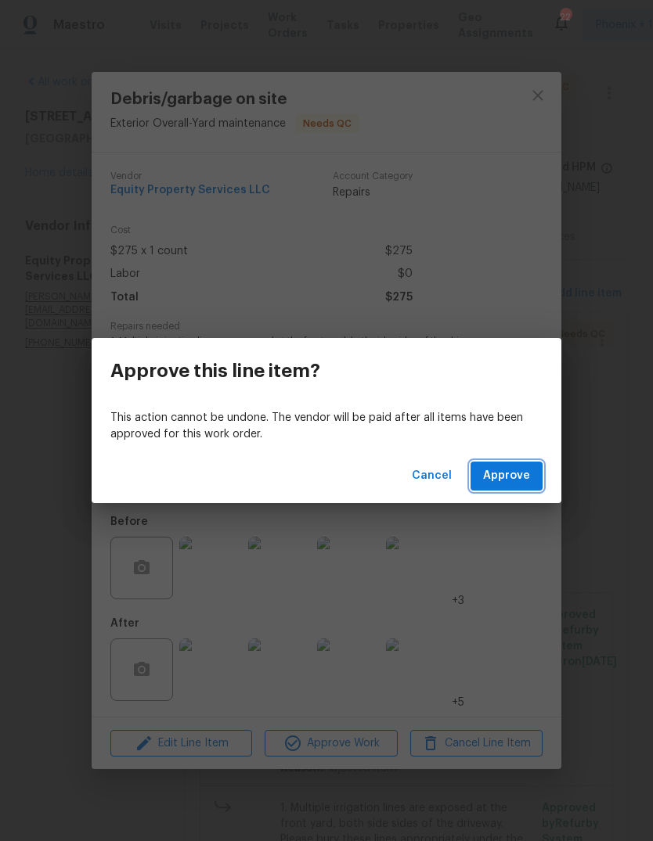
click at [499, 480] on span "Approve" at bounding box center [506, 477] width 47 height 20
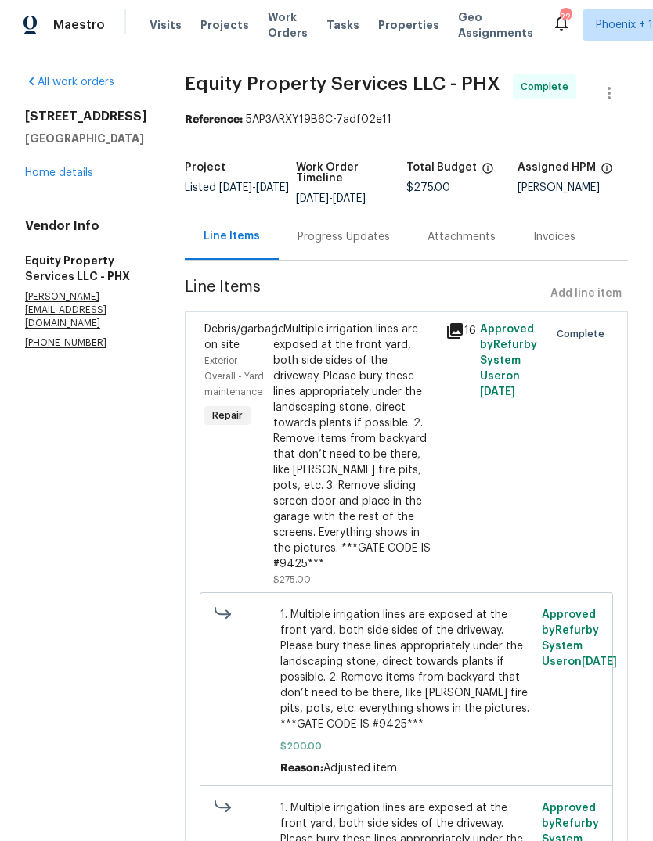
click at [68, 27] on span "Maestro" at bounding box center [79, 25] width 52 height 16
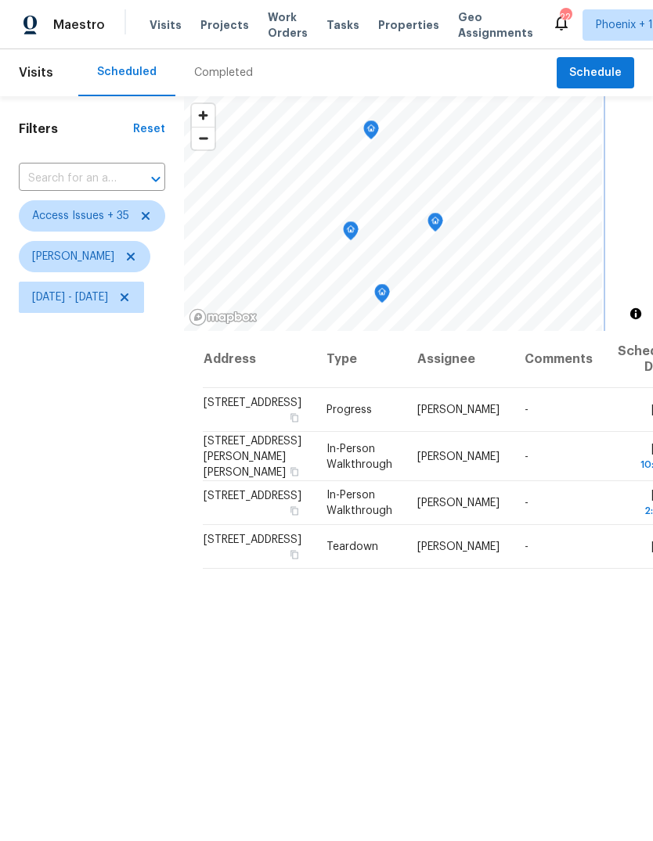
click at [384, 294] on icon "Map marker" at bounding box center [382, 293] width 5 height 4
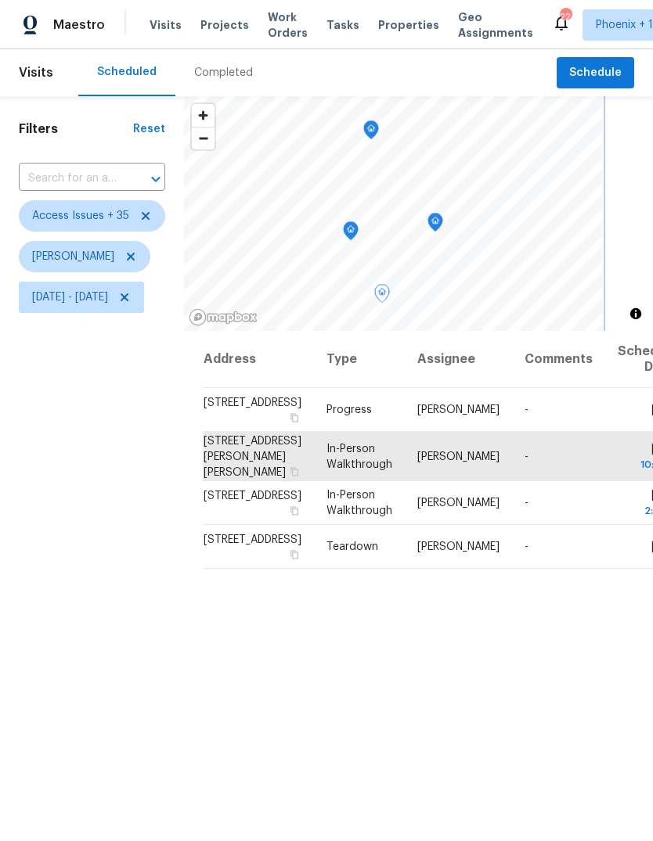
click at [358, 233] on icon "Map marker" at bounding box center [351, 231] width 14 height 18
